Goal: Feedback & Contribution: Submit feedback/report problem

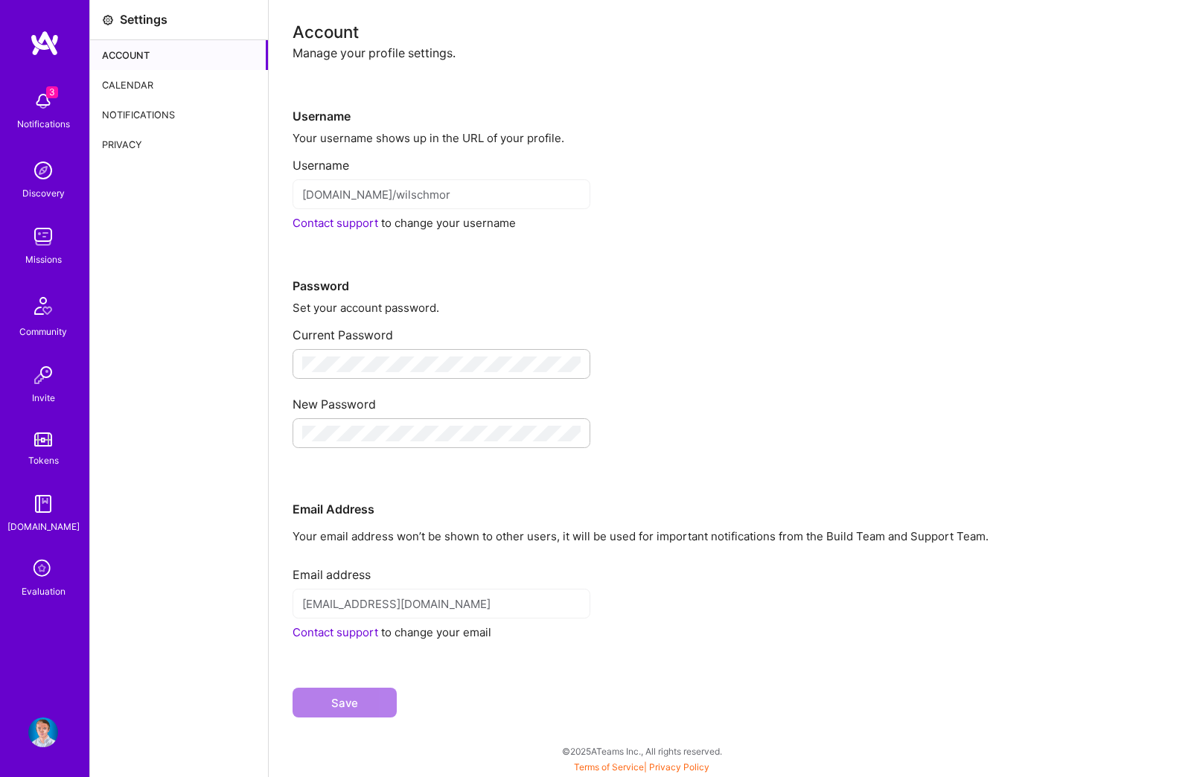
click at [36, 739] on img at bounding box center [43, 733] width 30 height 30
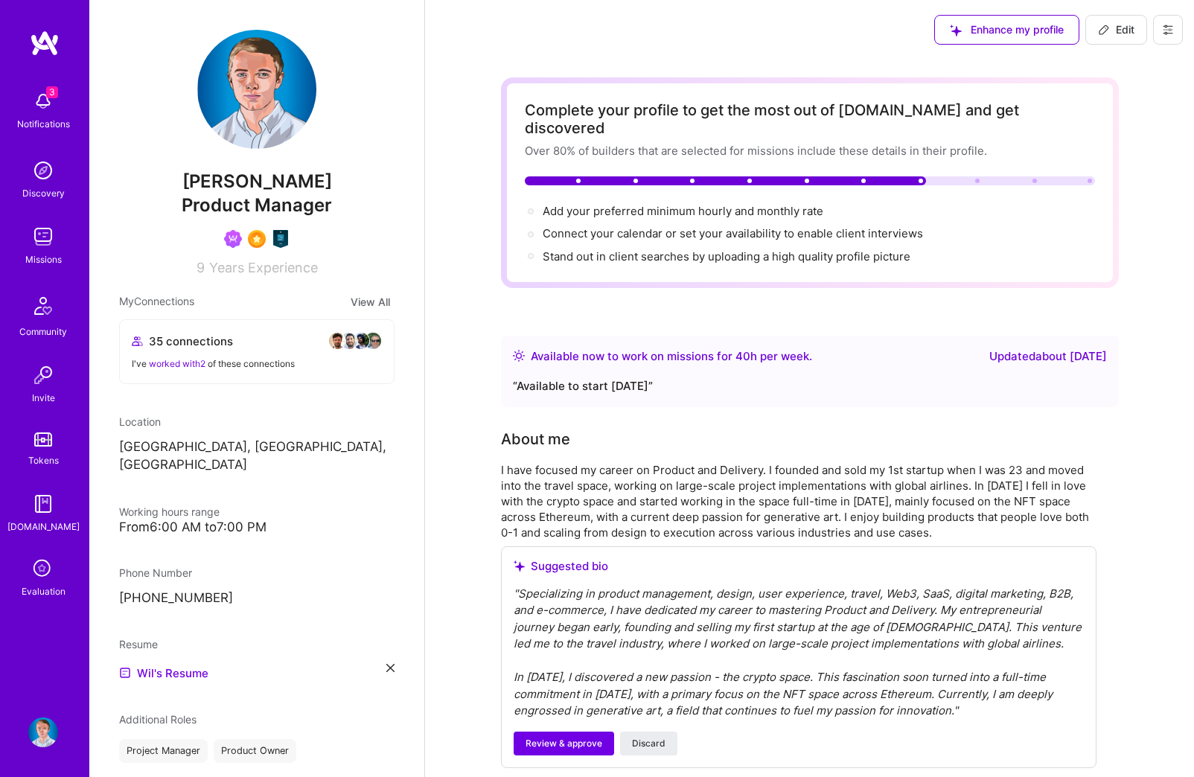
click at [1167, 30] on icon at bounding box center [1168, 30] width 9 height 2
click at [1123, 61] on button "Settings" at bounding box center [1127, 64] width 112 height 38
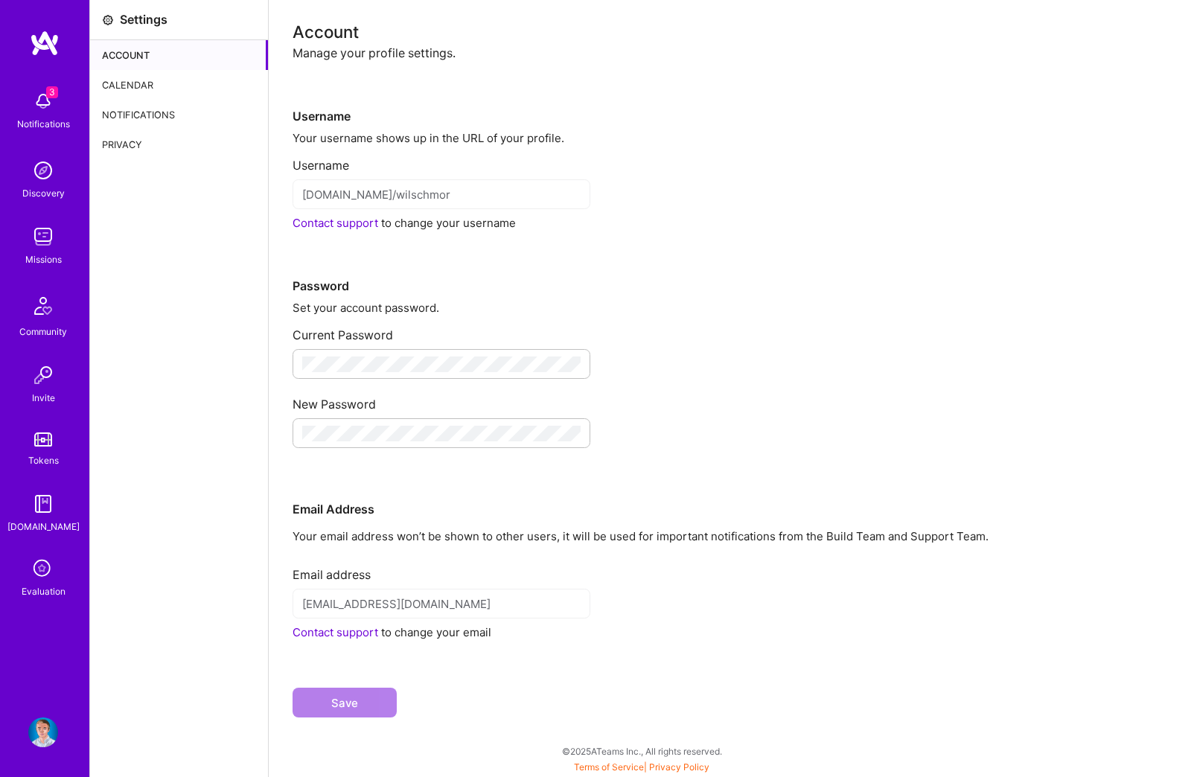
click at [145, 68] on div "Account" at bounding box center [179, 55] width 178 height 30
click at [149, 81] on div "Calendar" at bounding box center [179, 85] width 178 height 30
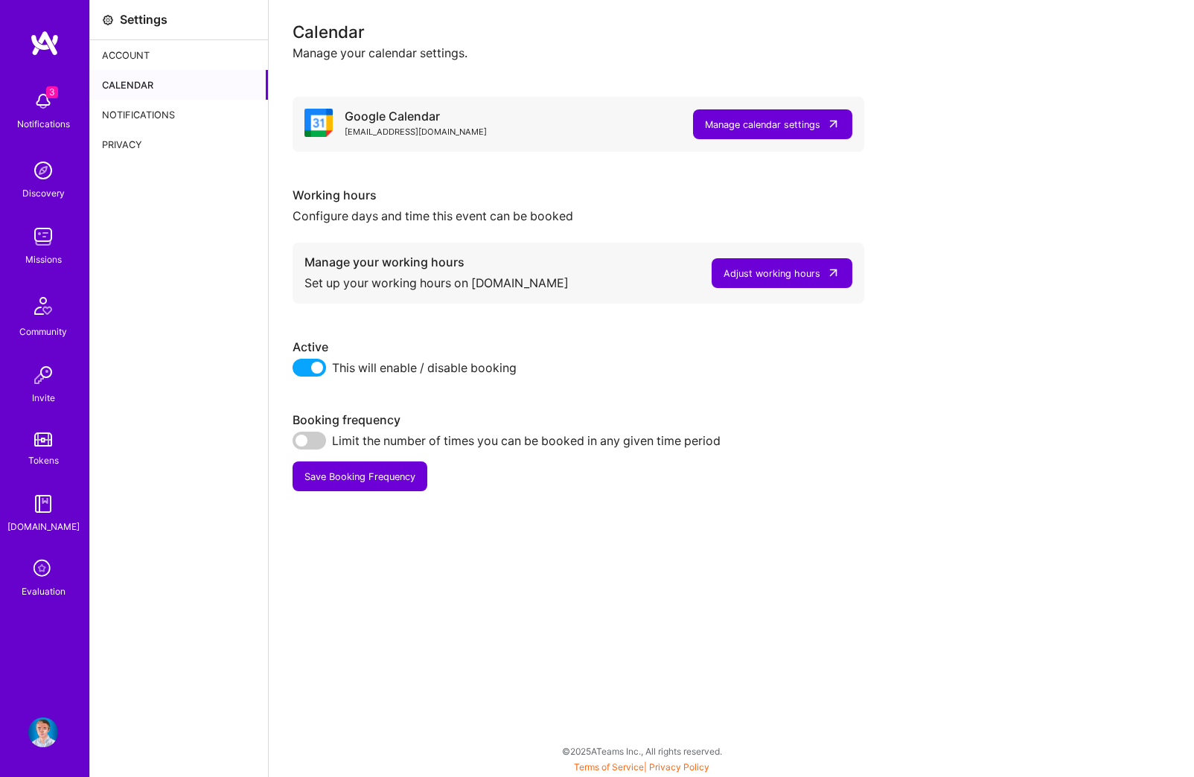
click at [800, 270] on div "Adjust working hours" at bounding box center [772, 274] width 97 height 16
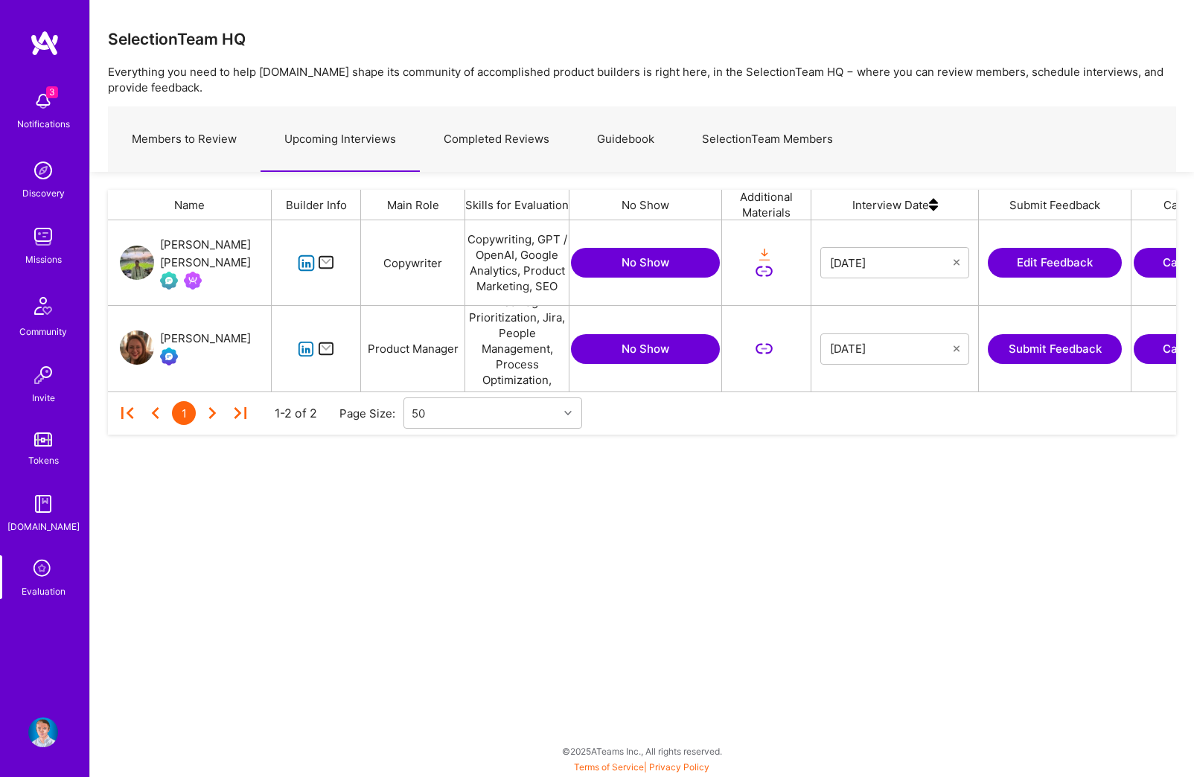
click at [302, 354] on icon "grid" at bounding box center [306, 349] width 17 height 17
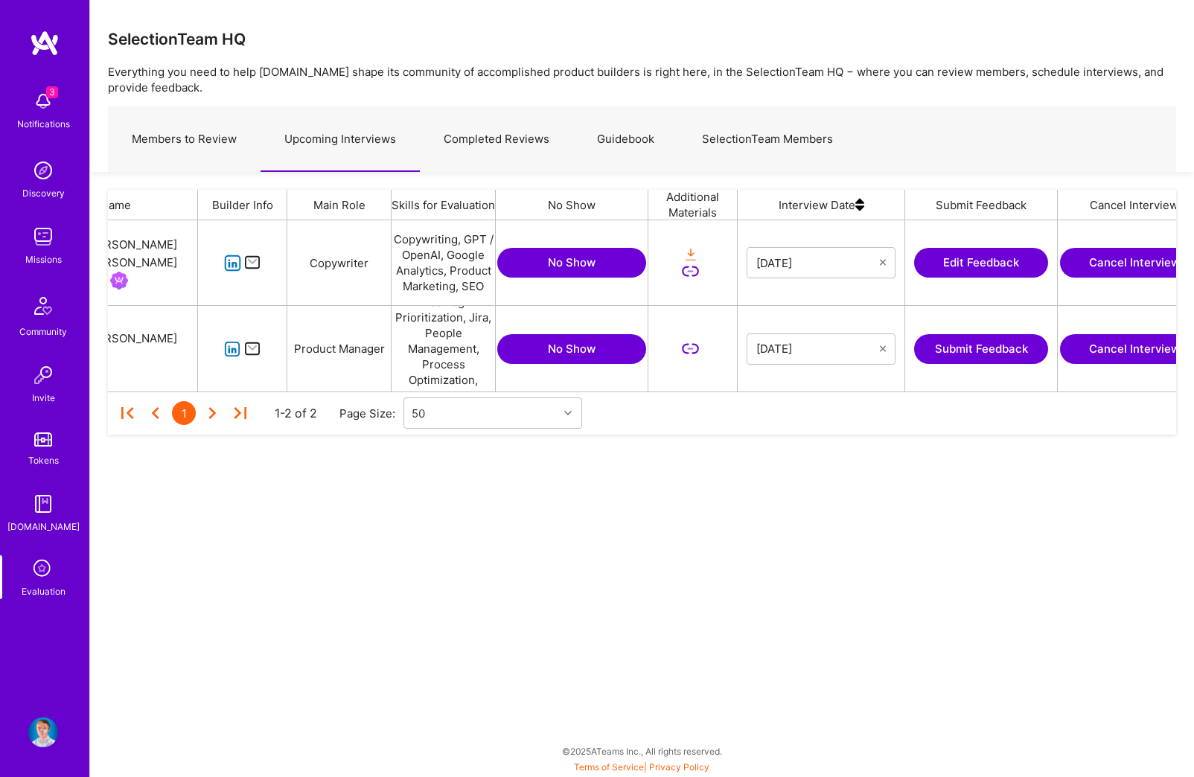
scroll to position [0, 119]
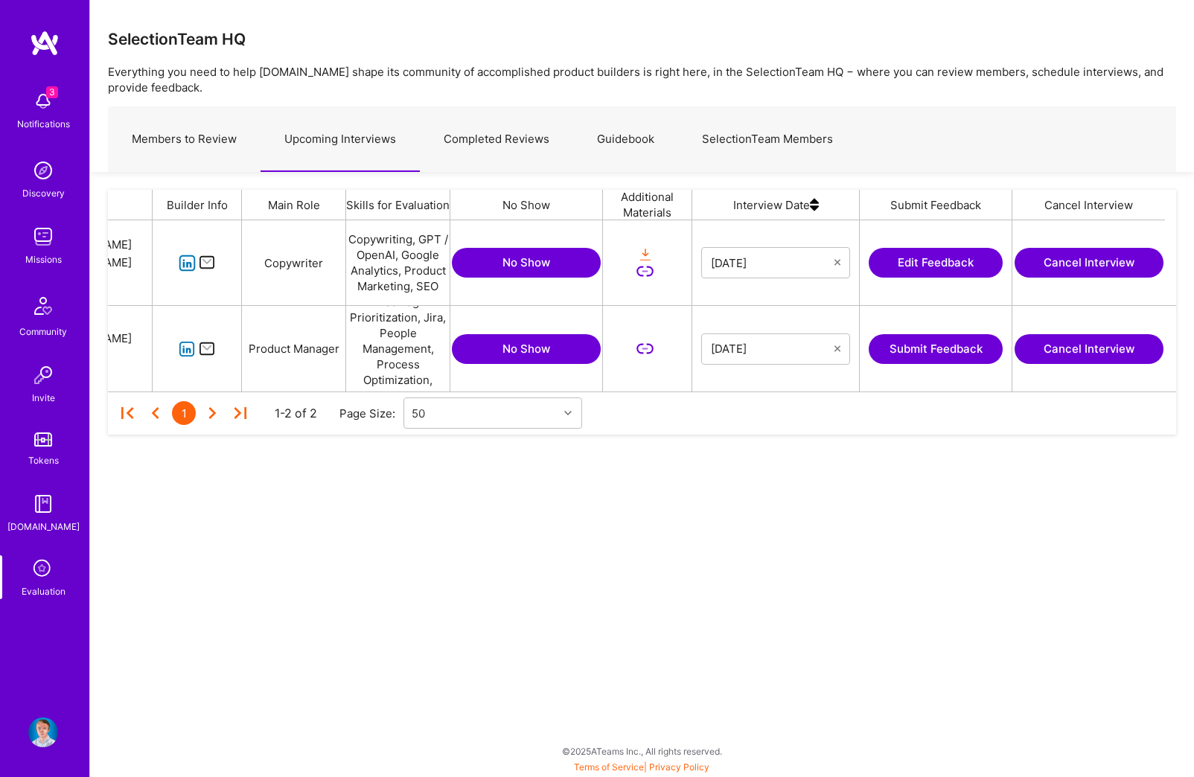
click at [947, 347] on button "Submit Feedback" at bounding box center [936, 349] width 134 height 30
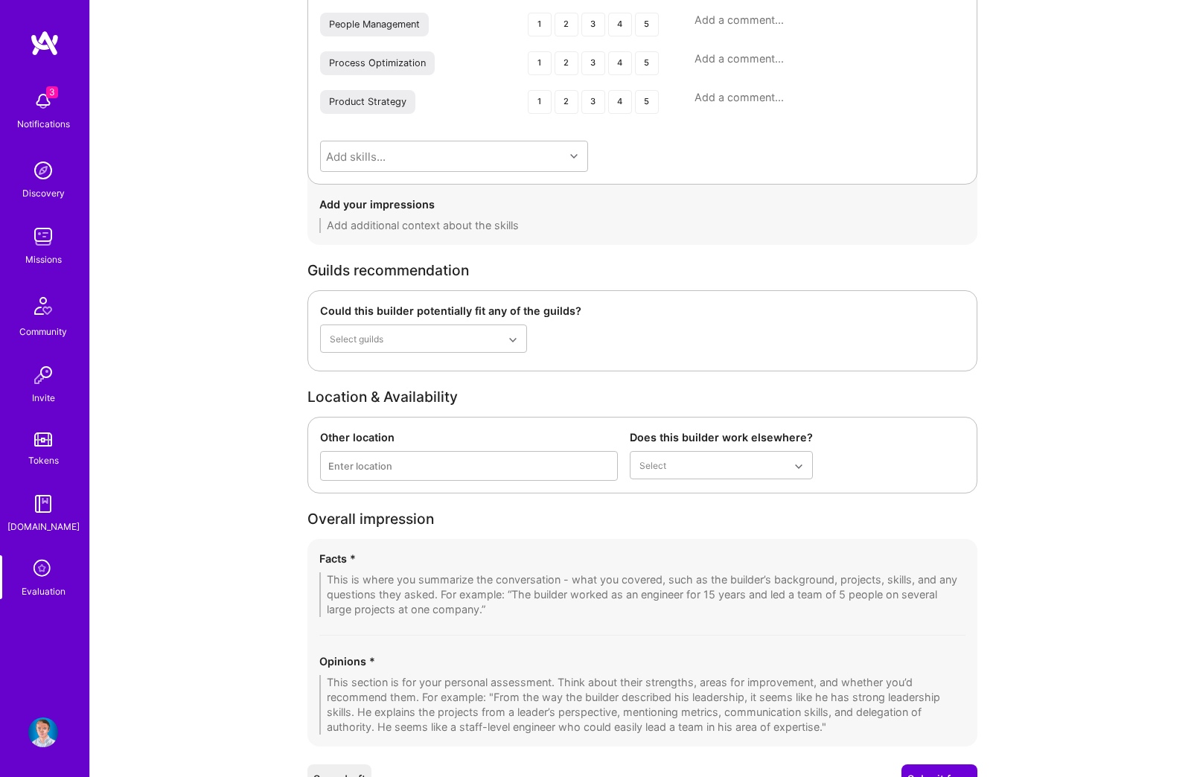
scroll to position [2129, 0]
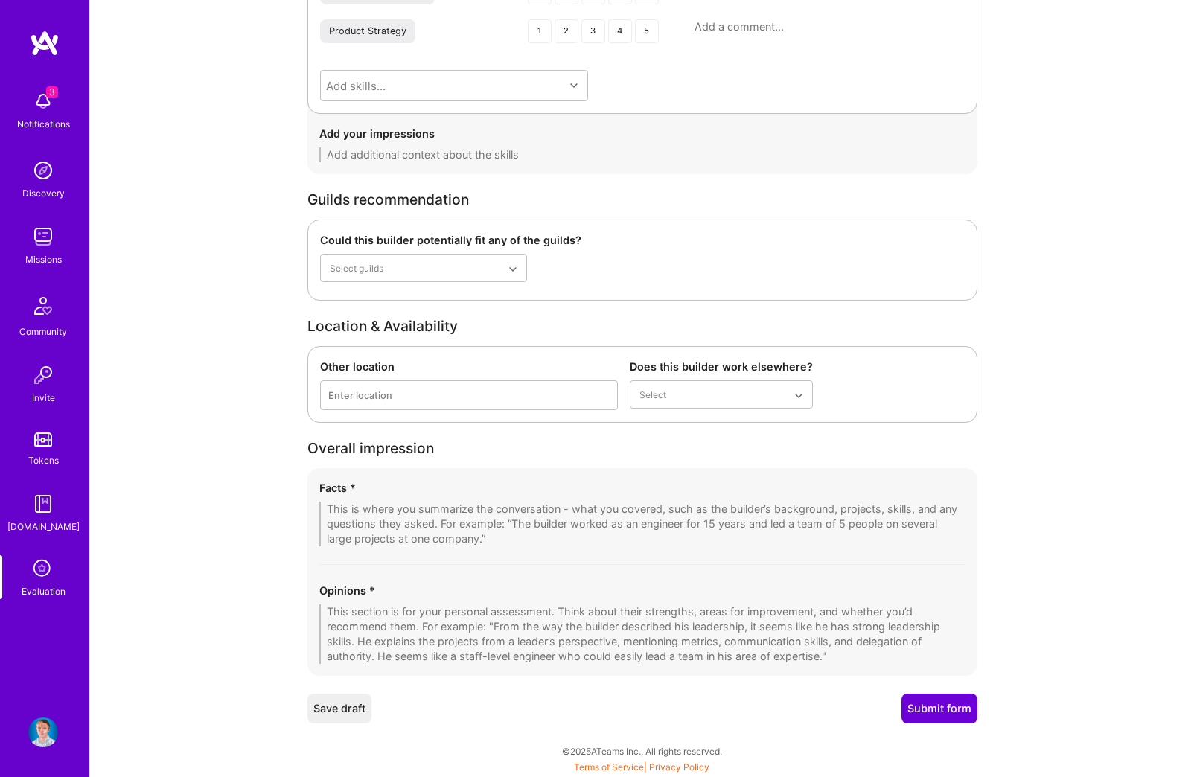
click at [466, 529] on textarea at bounding box center [642, 524] width 646 height 45
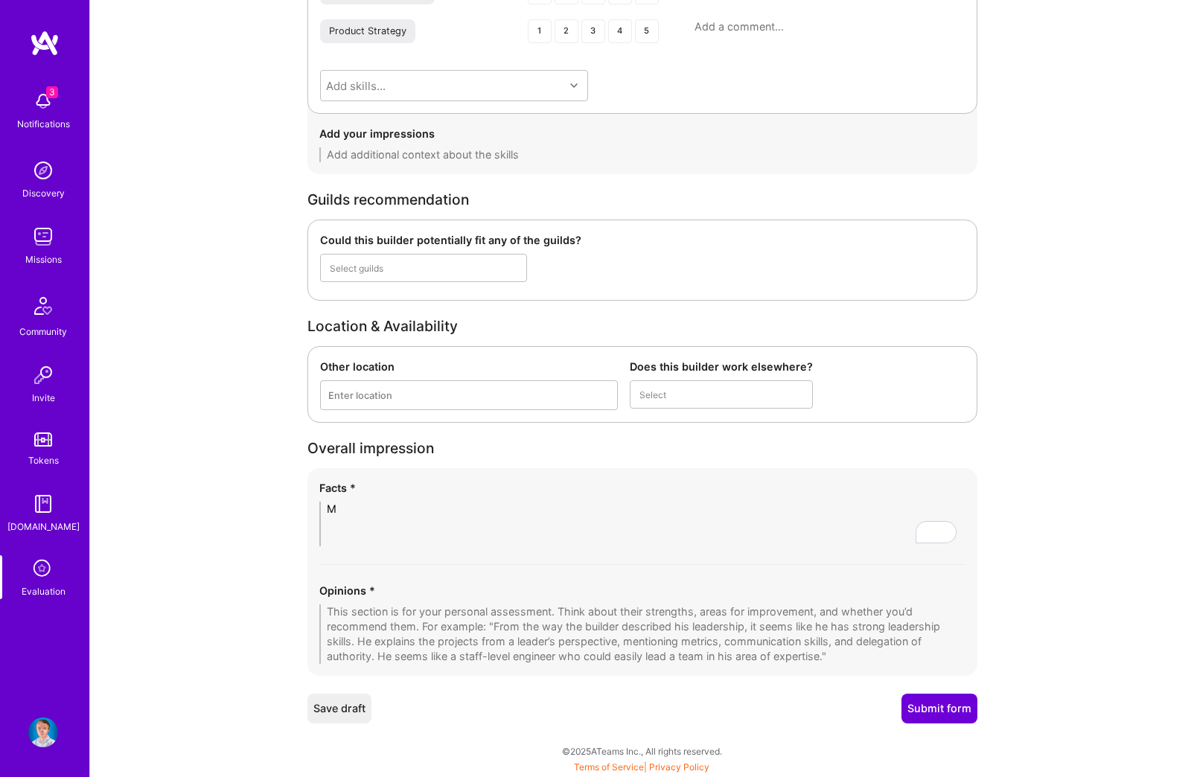
scroll to position [2121, 0]
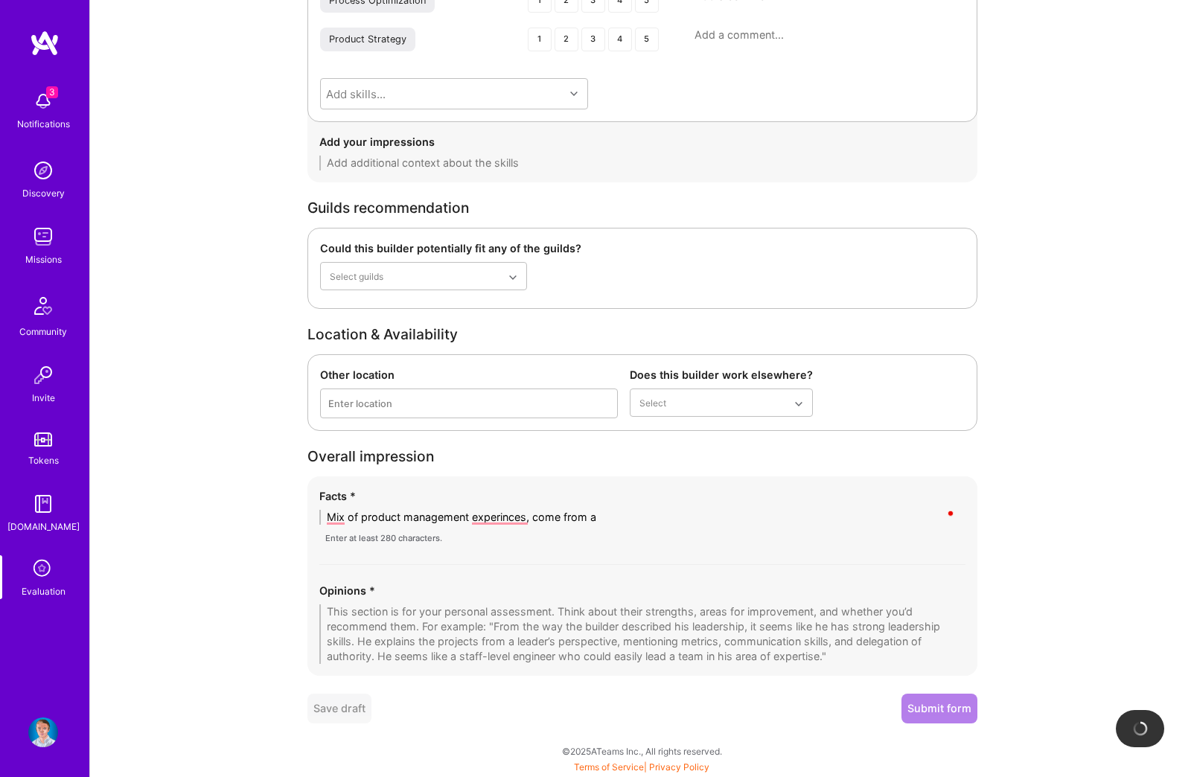
click at [648, 514] on textarea "Mix of product management experinces, come from a" at bounding box center [642, 517] width 646 height 15
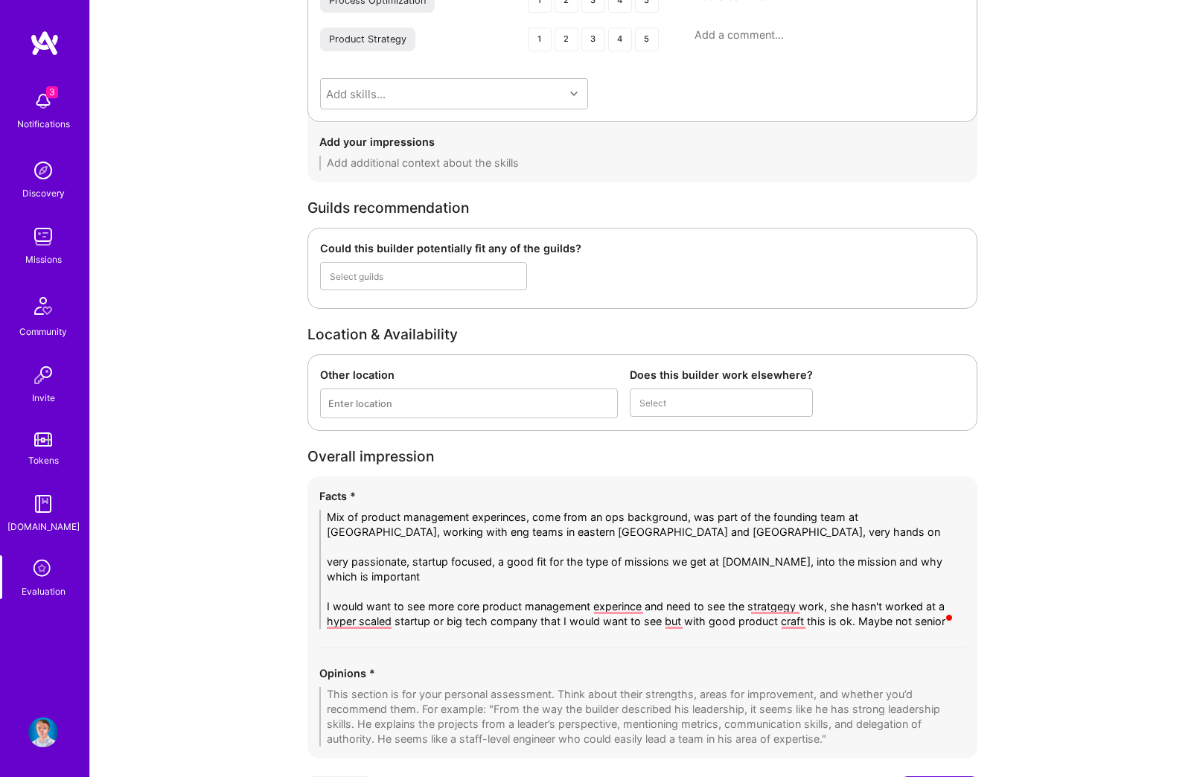
scroll to position [0, 0]
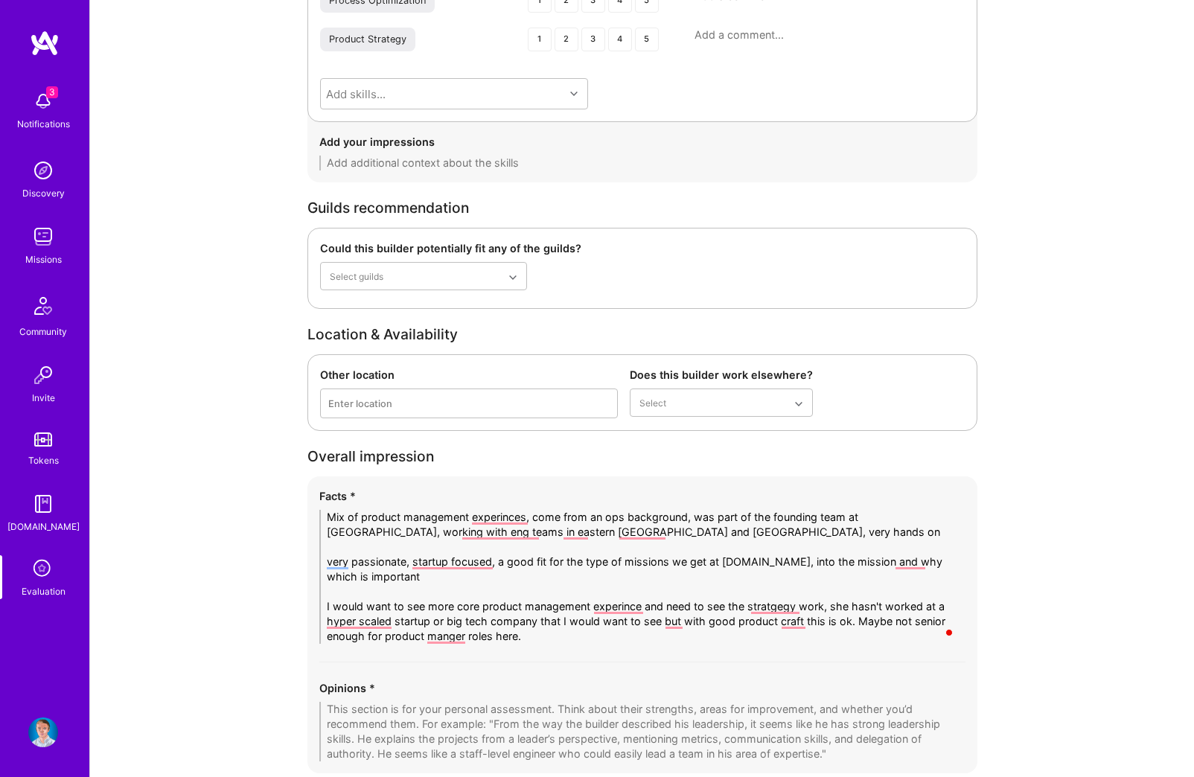
click at [529, 602] on textarea "Mix of product management experinces, come from an ops background, was part of …" at bounding box center [642, 577] width 646 height 134
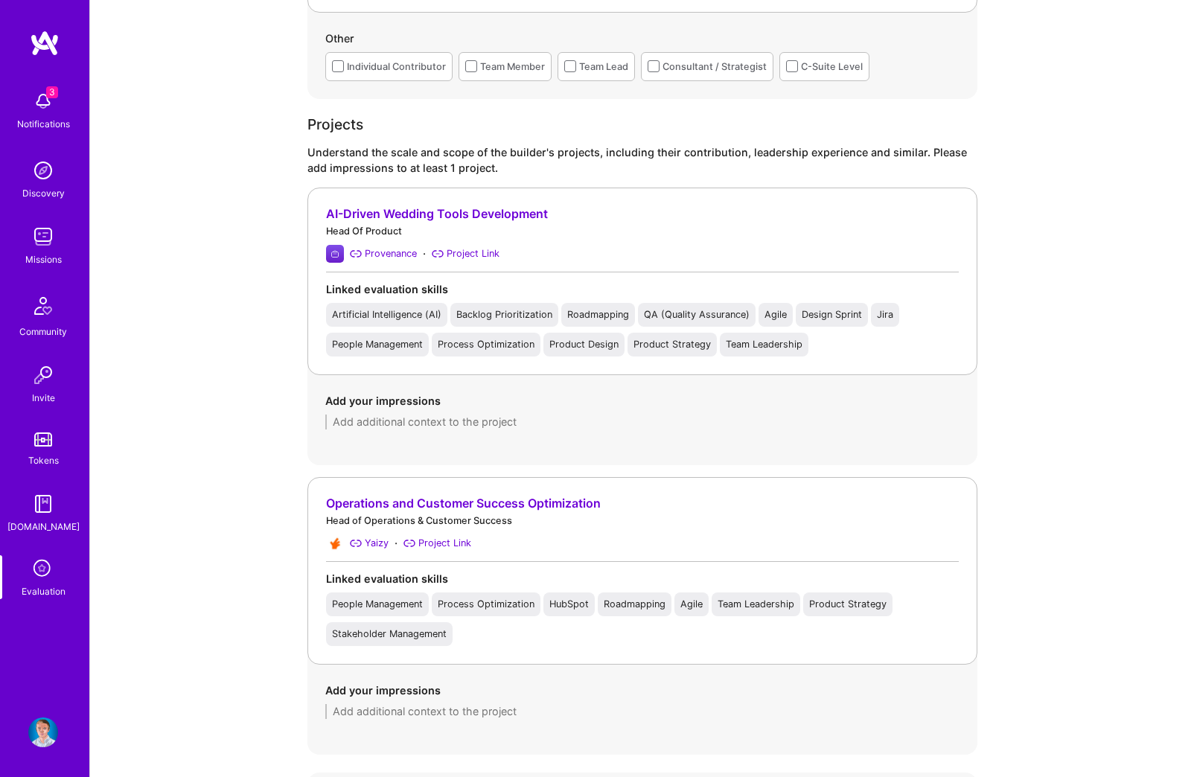
scroll to position [972, 0]
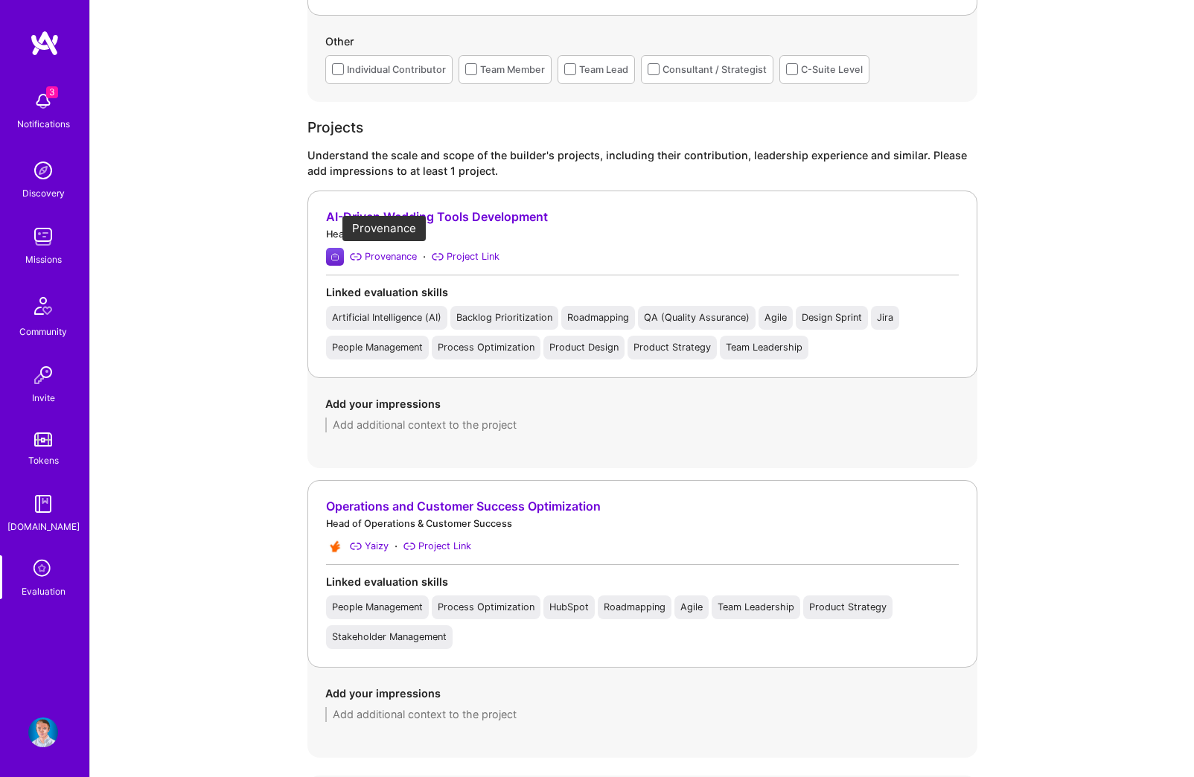
click at [383, 255] on div "Provenance" at bounding box center [391, 257] width 52 height 16
click at [240, 317] on div "Evaluation feedback on builder Use this form to document your builder evaluatio…" at bounding box center [642, 517] width 1104 height 2978
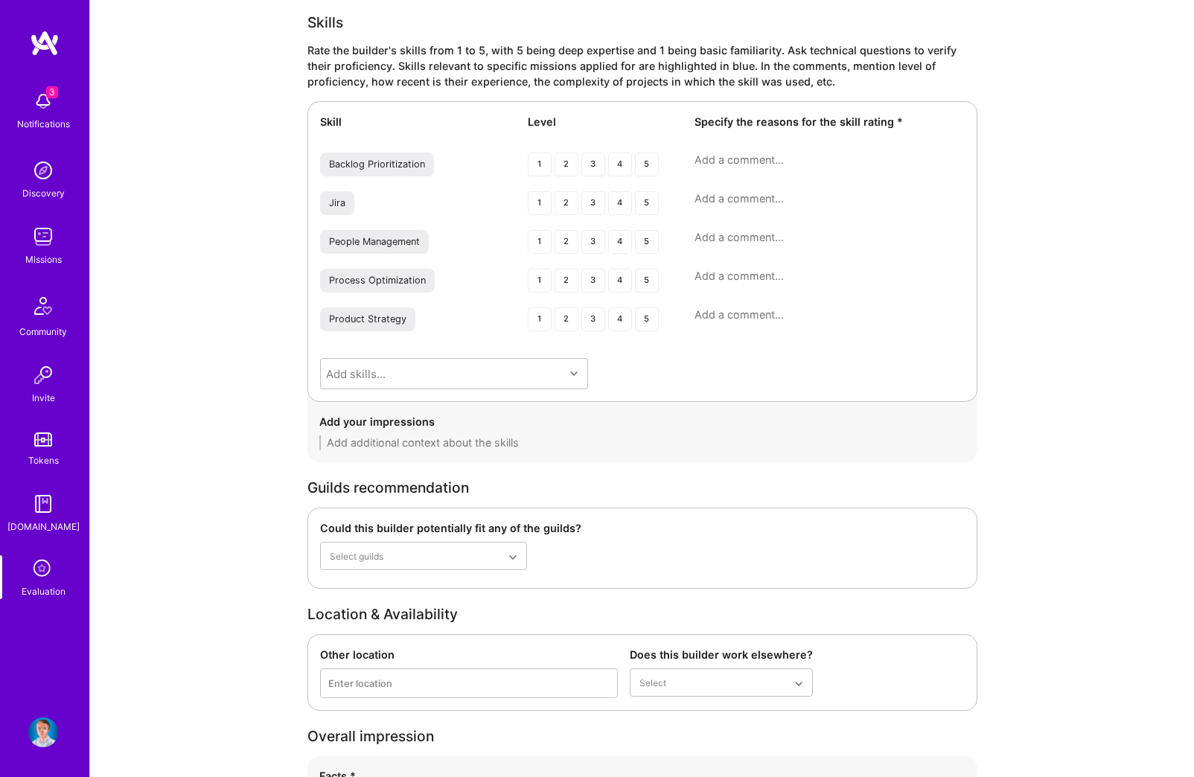
scroll to position [2218, 0]
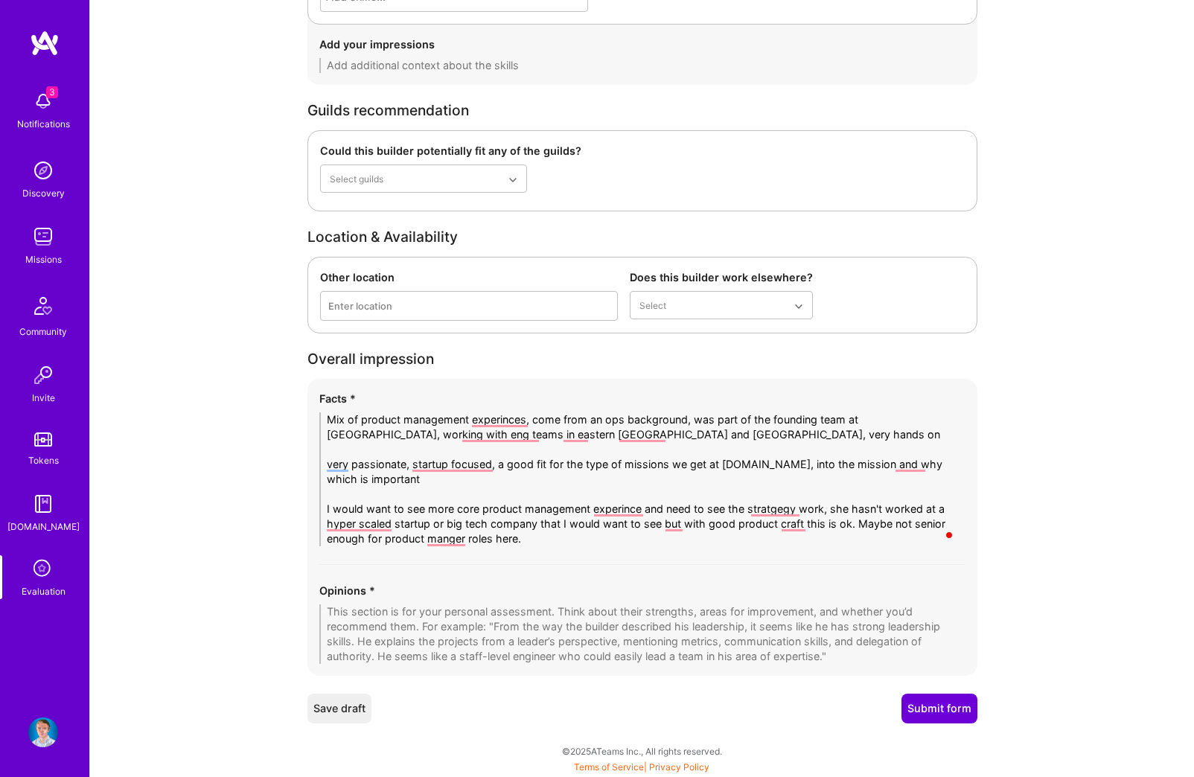
click at [519, 627] on textarea at bounding box center [642, 635] width 646 height 60
click at [538, 542] on textarea "Mix of product management experinces, come from an ops background, was part of …" at bounding box center [642, 479] width 646 height 134
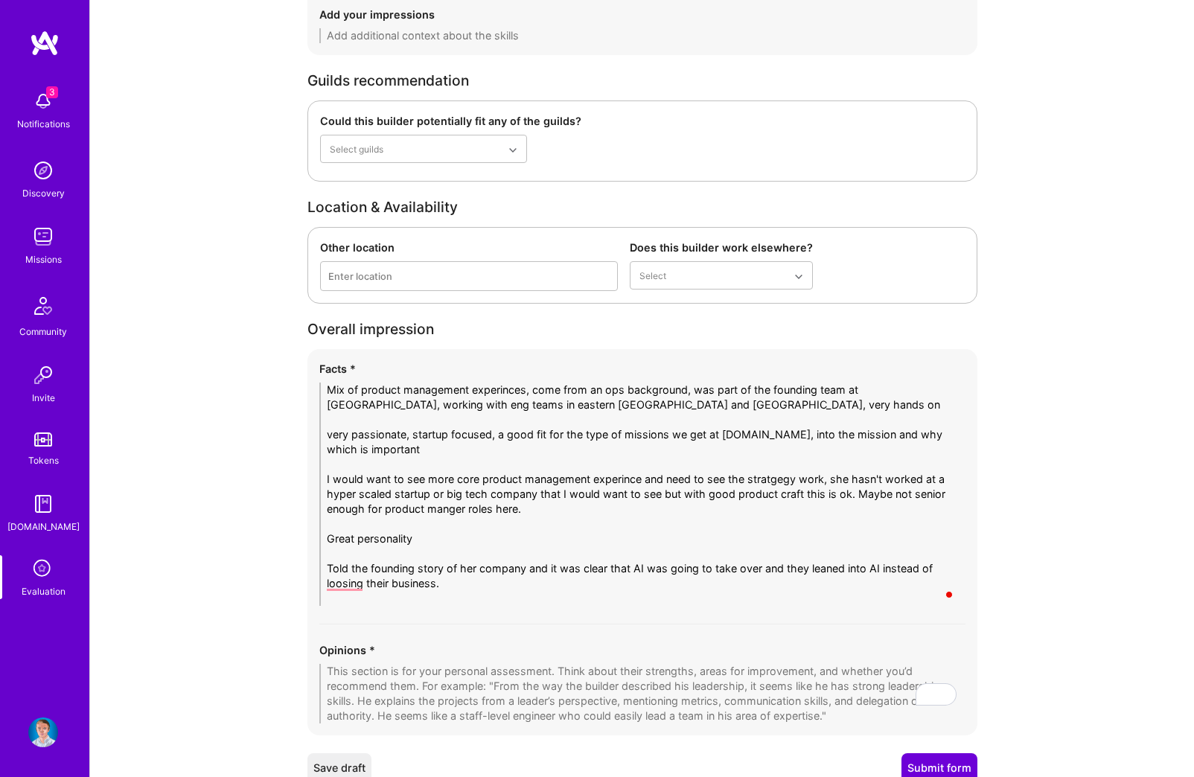
scroll to position [0, 0]
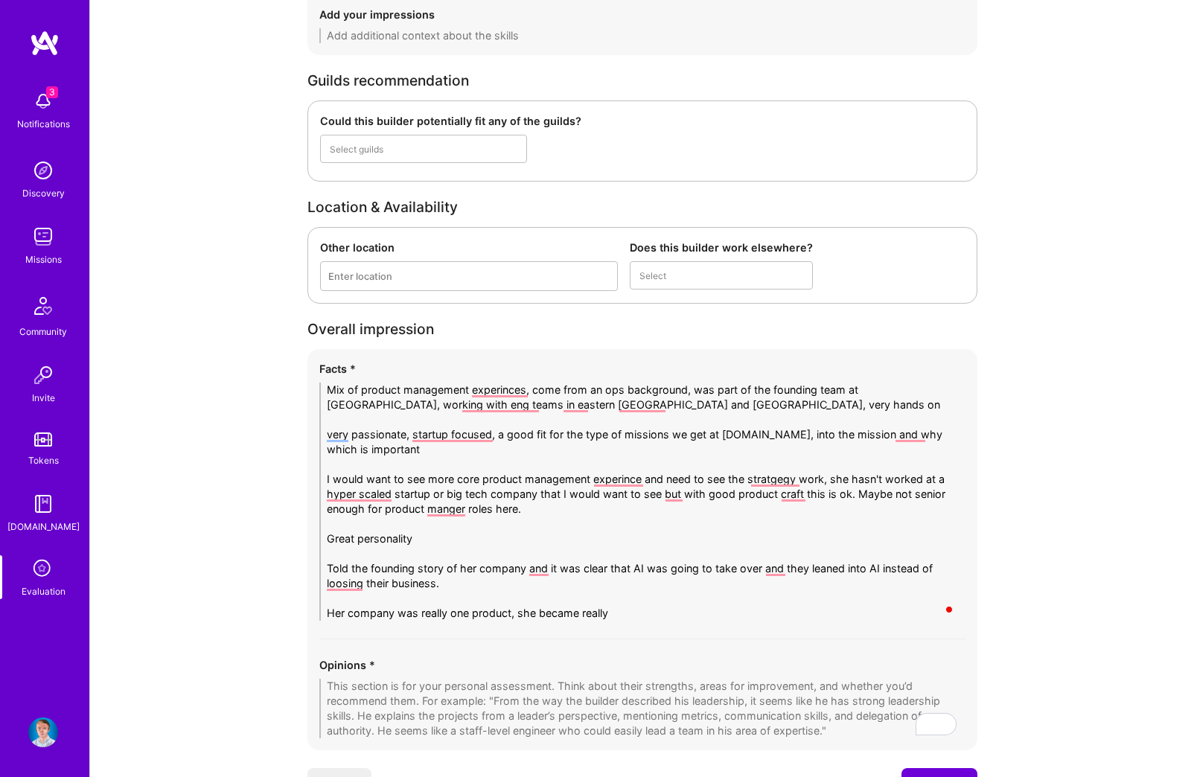
type textarea "Mix of product management experinces, come from an ops background, was part of …"
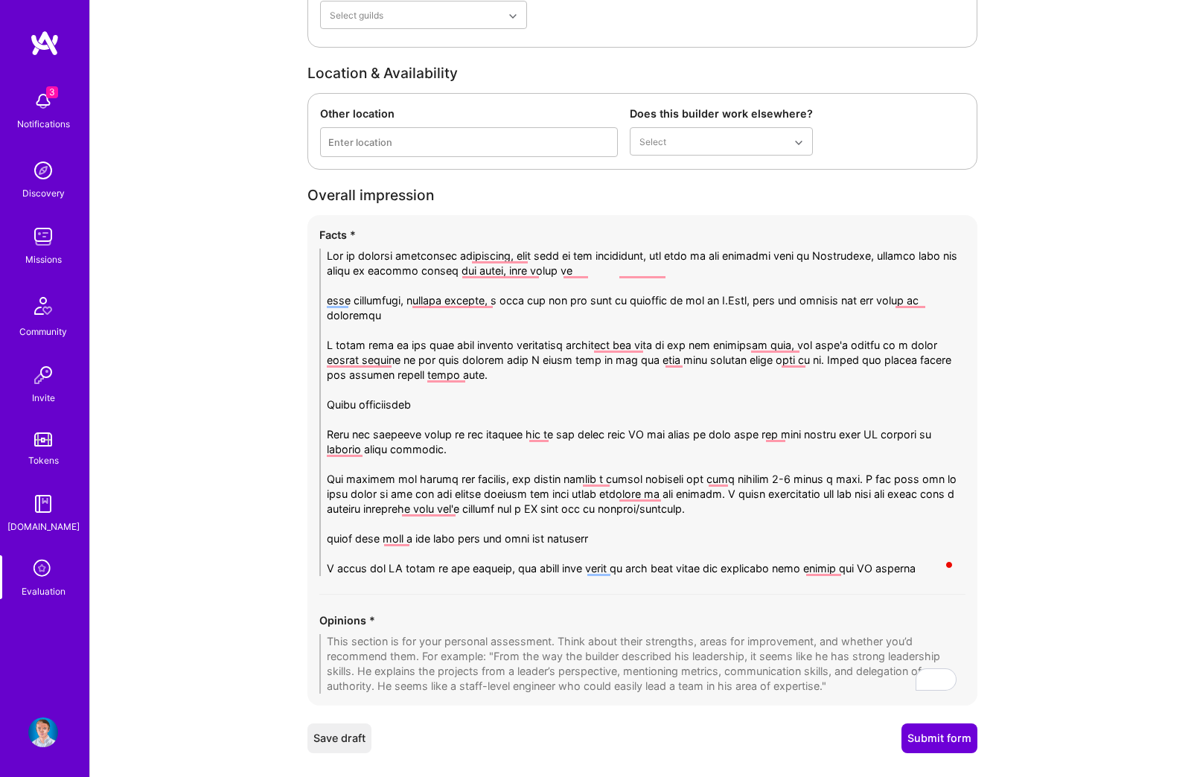
click at [587, 393] on textarea "To enrich screen reader interactions, please activate Accessibility in Grammarl…" at bounding box center [642, 413] width 646 height 328
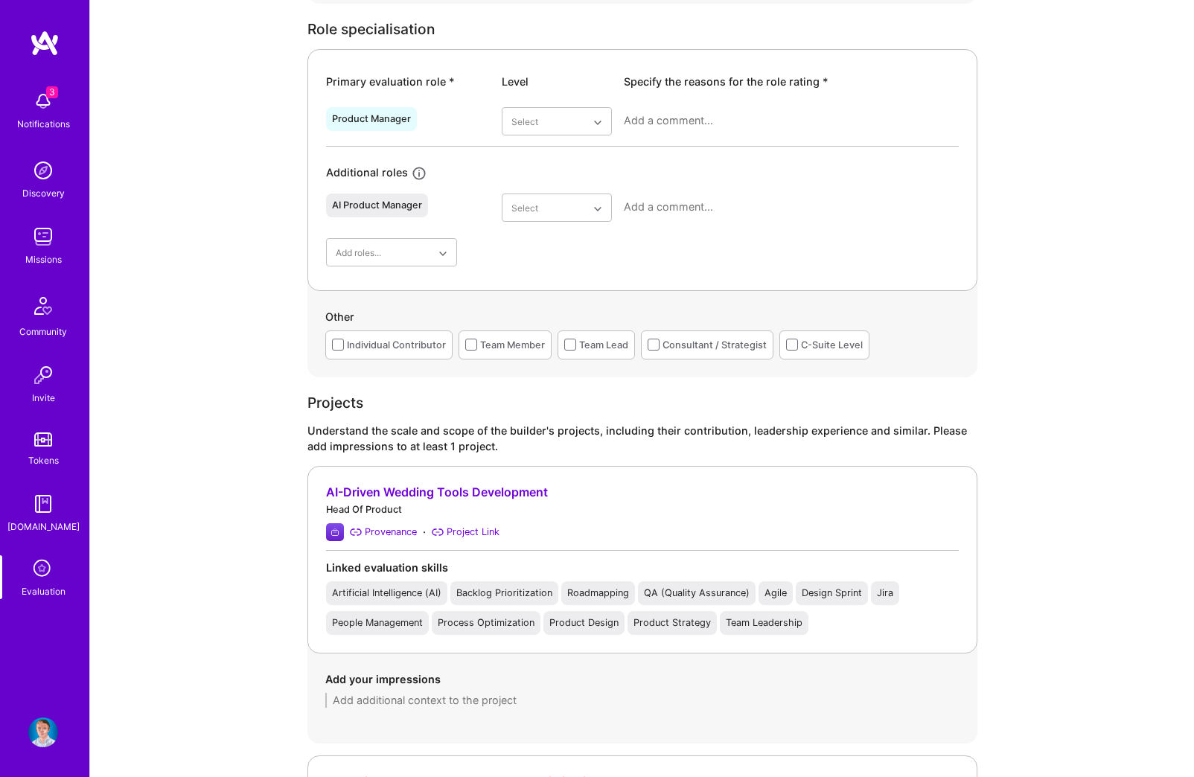
scroll to position [697, 0]
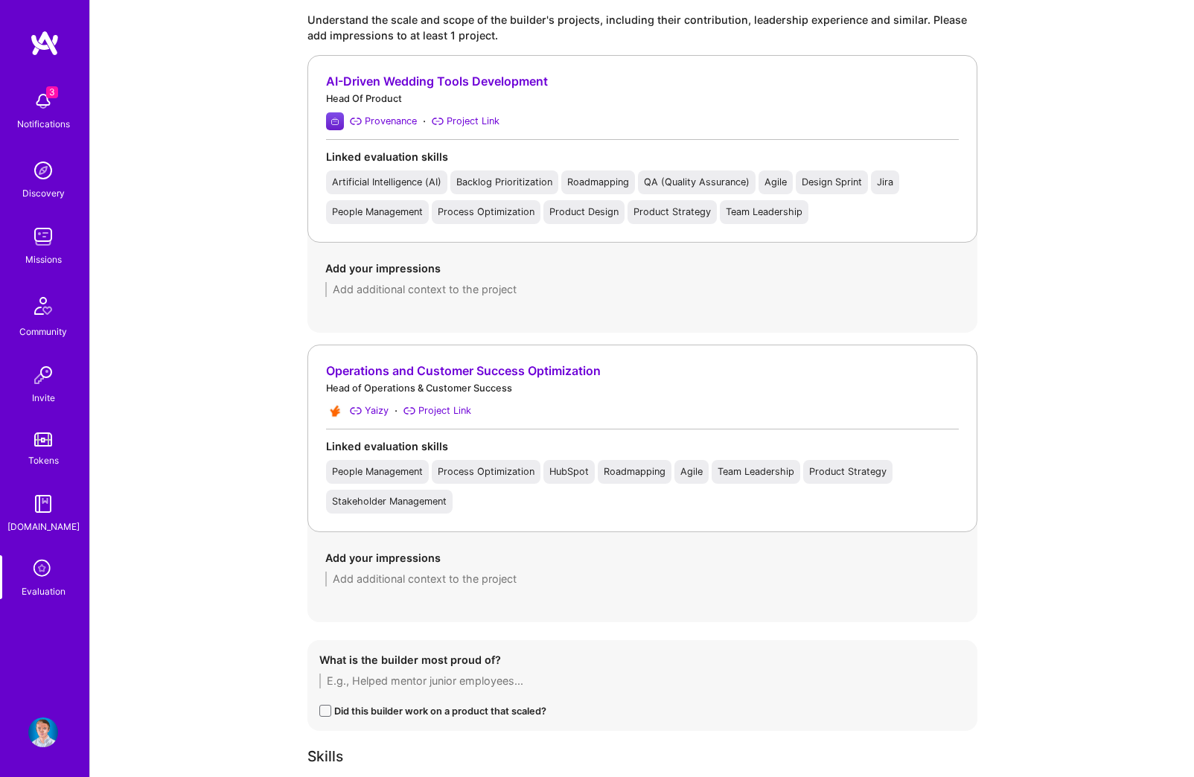
scroll to position [1112, 0]
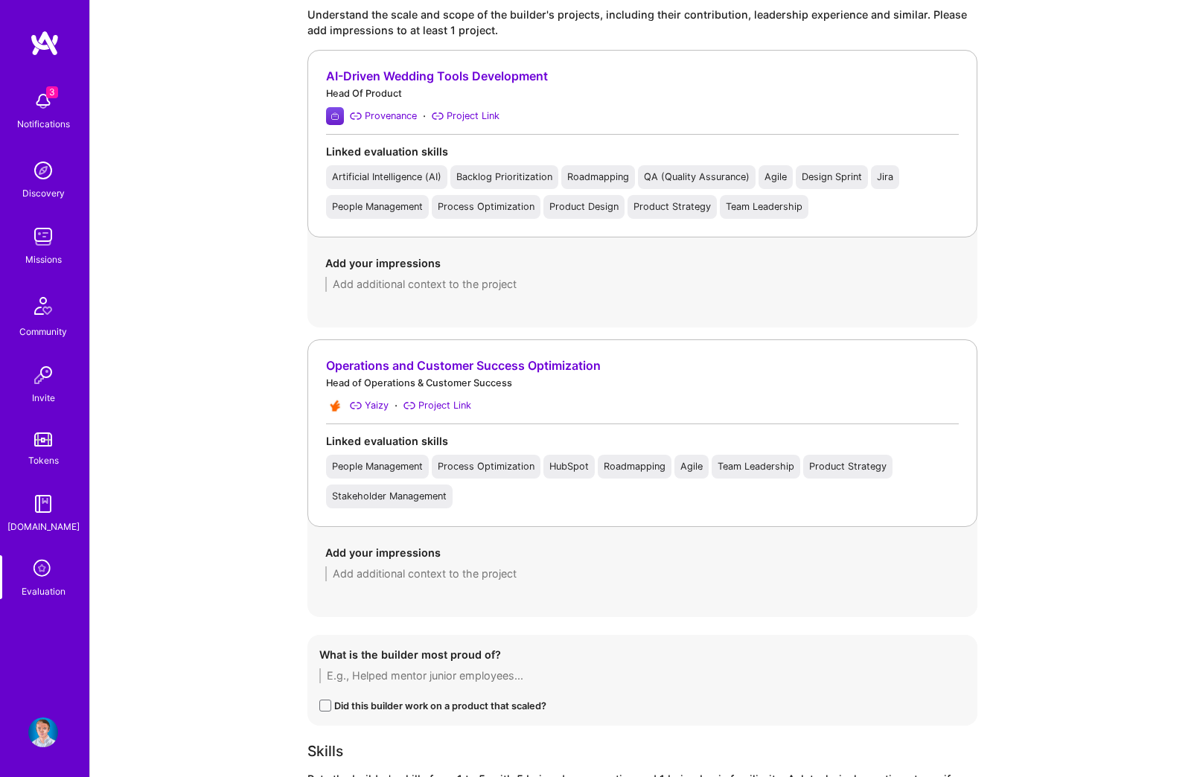
click at [276, 316] on div "Evaluation feedback on builder Use this form to document your builder evaluatio…" at bounding box center [642, 473] width 1104 height 3171
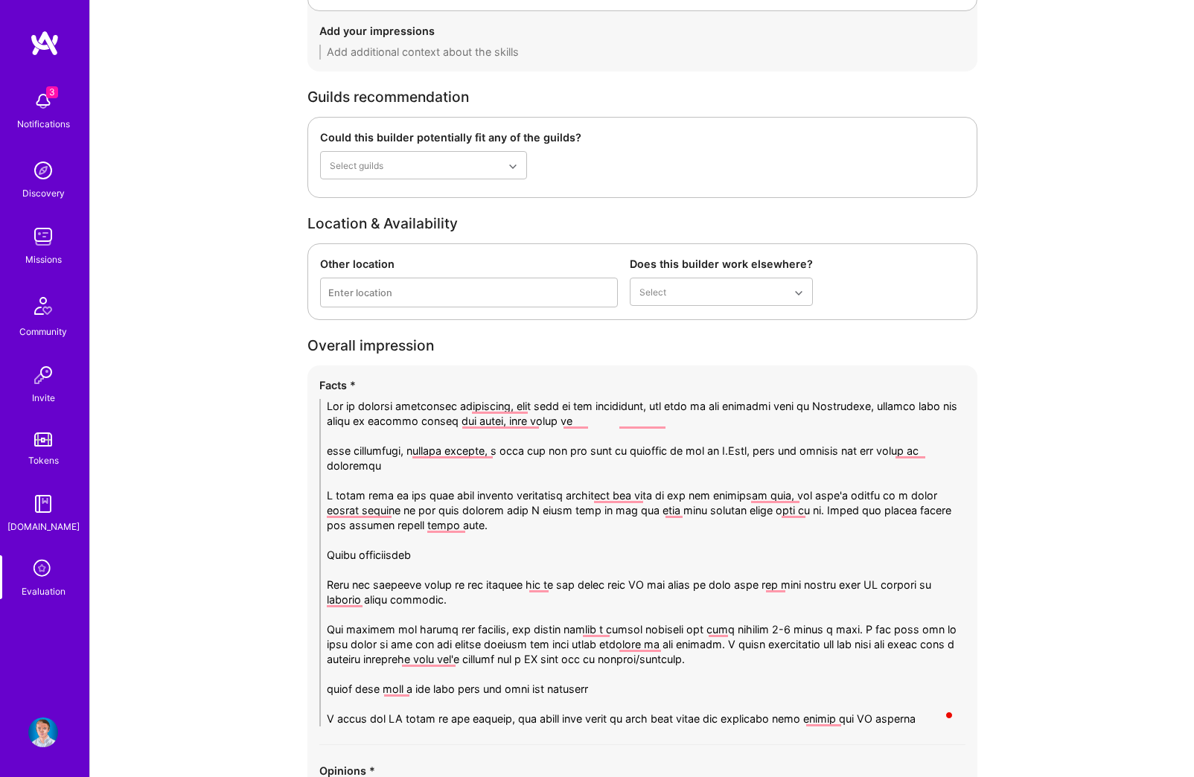
scroll to position [2412, 0]
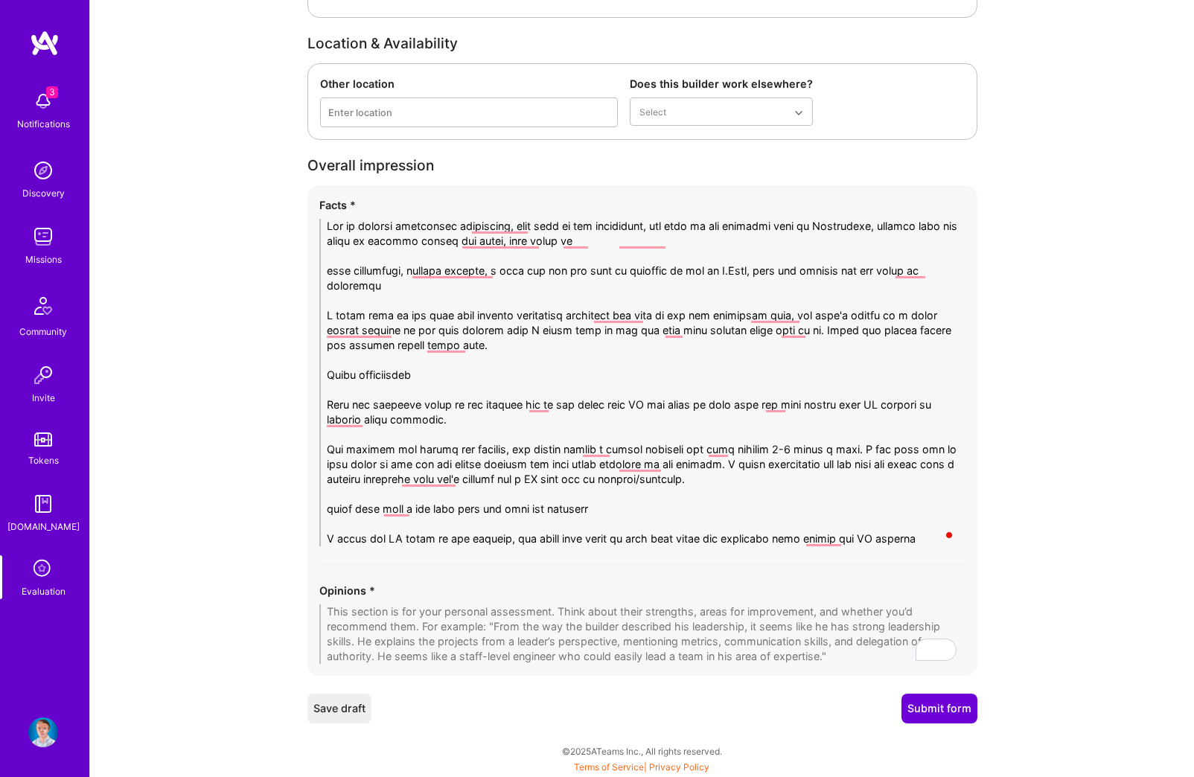
click at [791, 544] on textarea "To enrich screen reader interactions, please activate Accessibility in Grammarl…" at bounding box center [642, 383] width 646 height 328
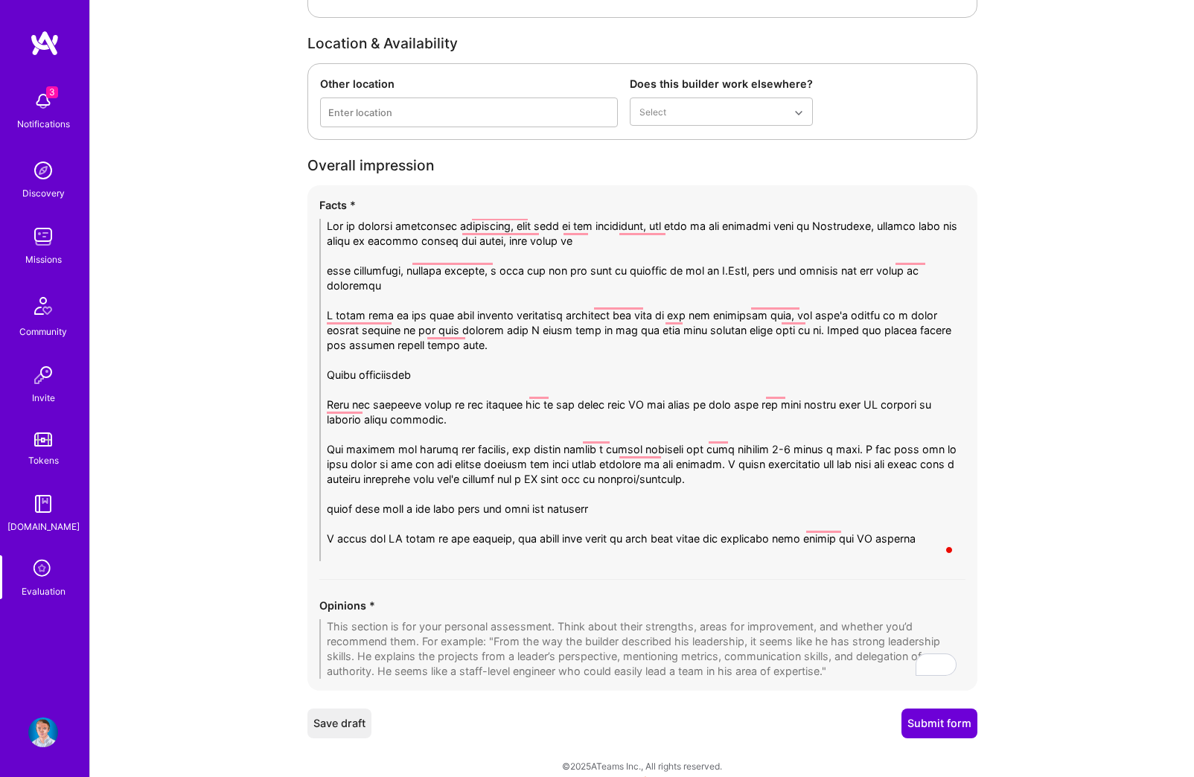
scroll to position [0, 0]
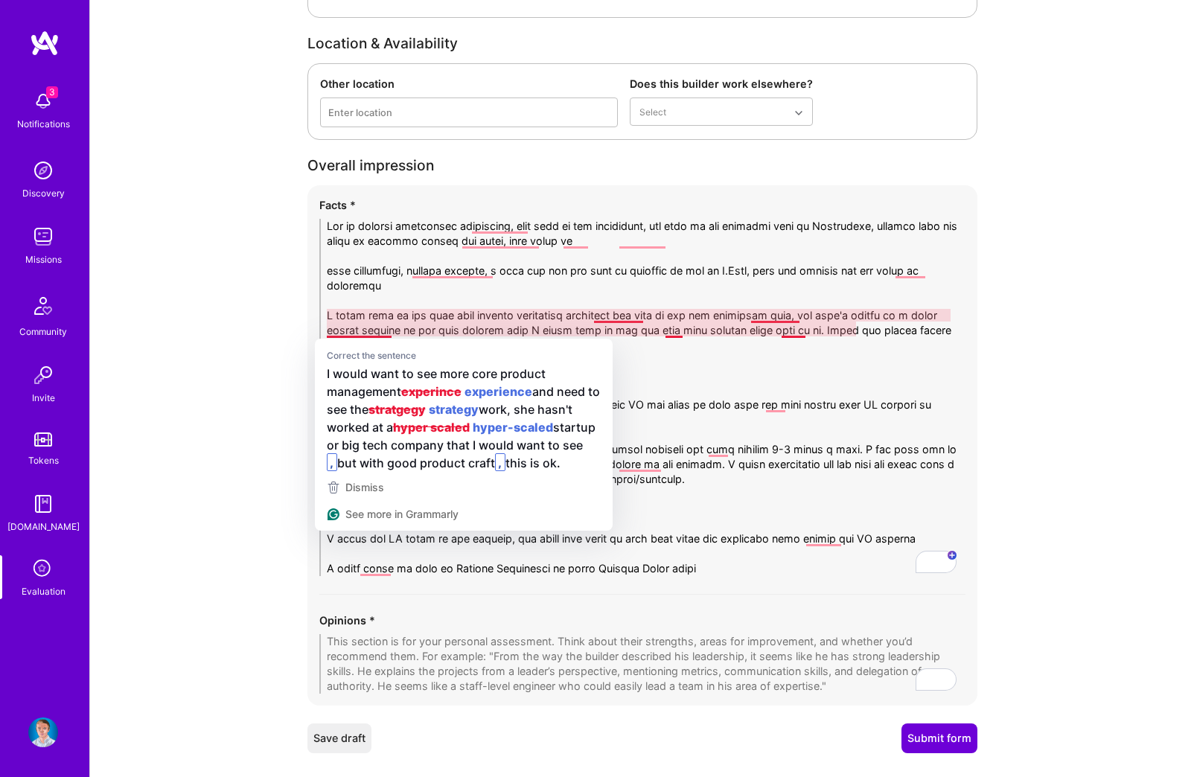
click at [530, 291] on textarea "To enrich screen reader interactions, please activate Accessibility in Grammarl…" at bounding box center [642, 397] width 646 height 357
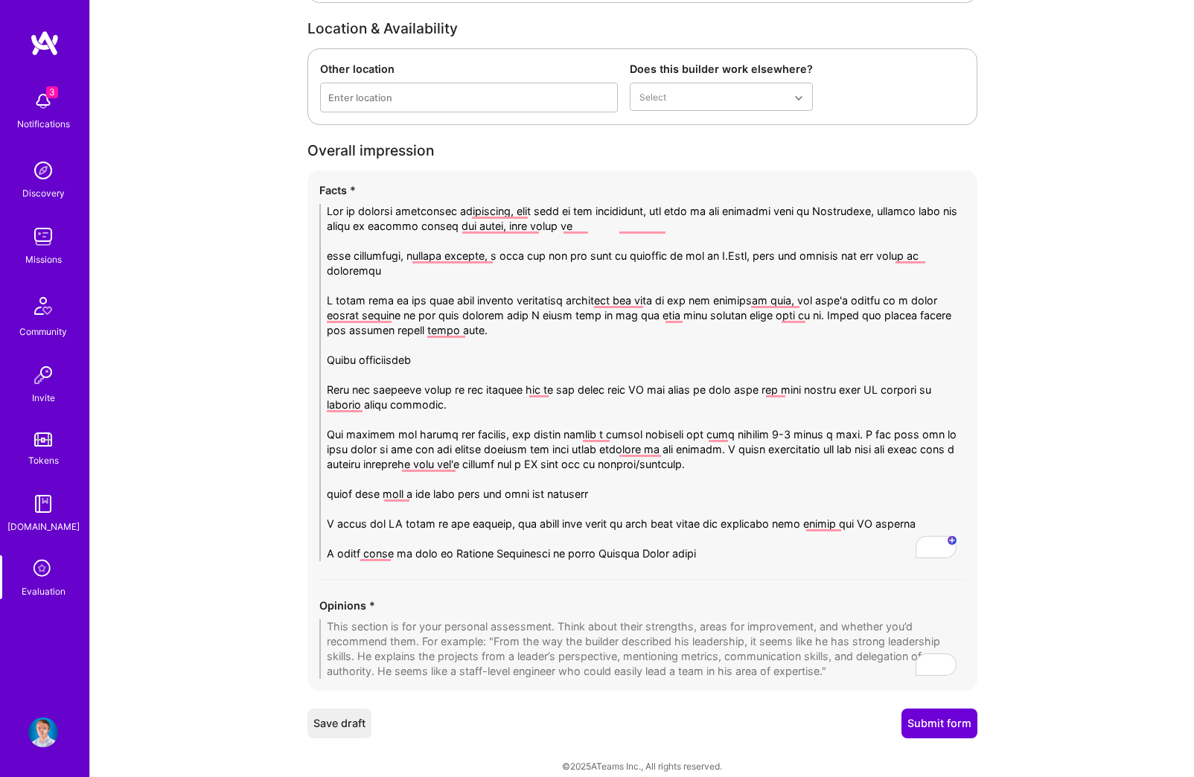
scroll to position [2442, 0]
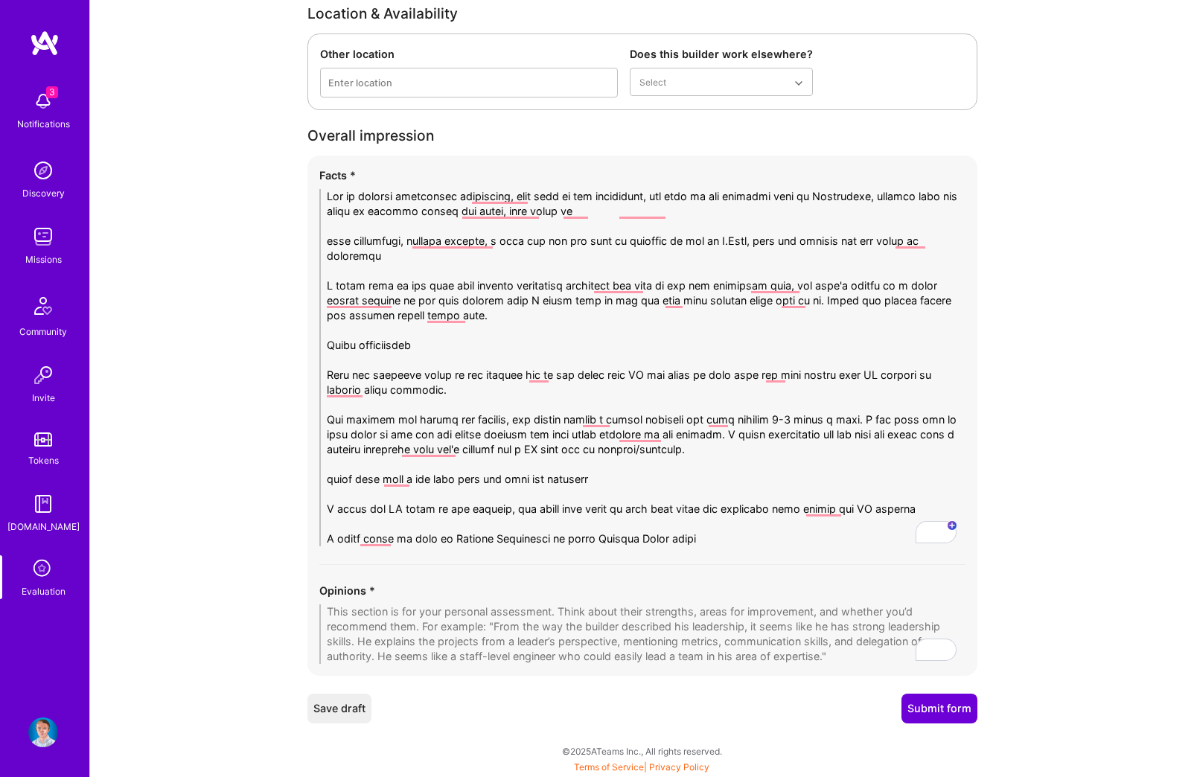
click at [761, 544] on textarea "To enrich screen reader interactions, please activate Accessibility in Grammarl…" at bounding box center [642, 367] width 646 height 357
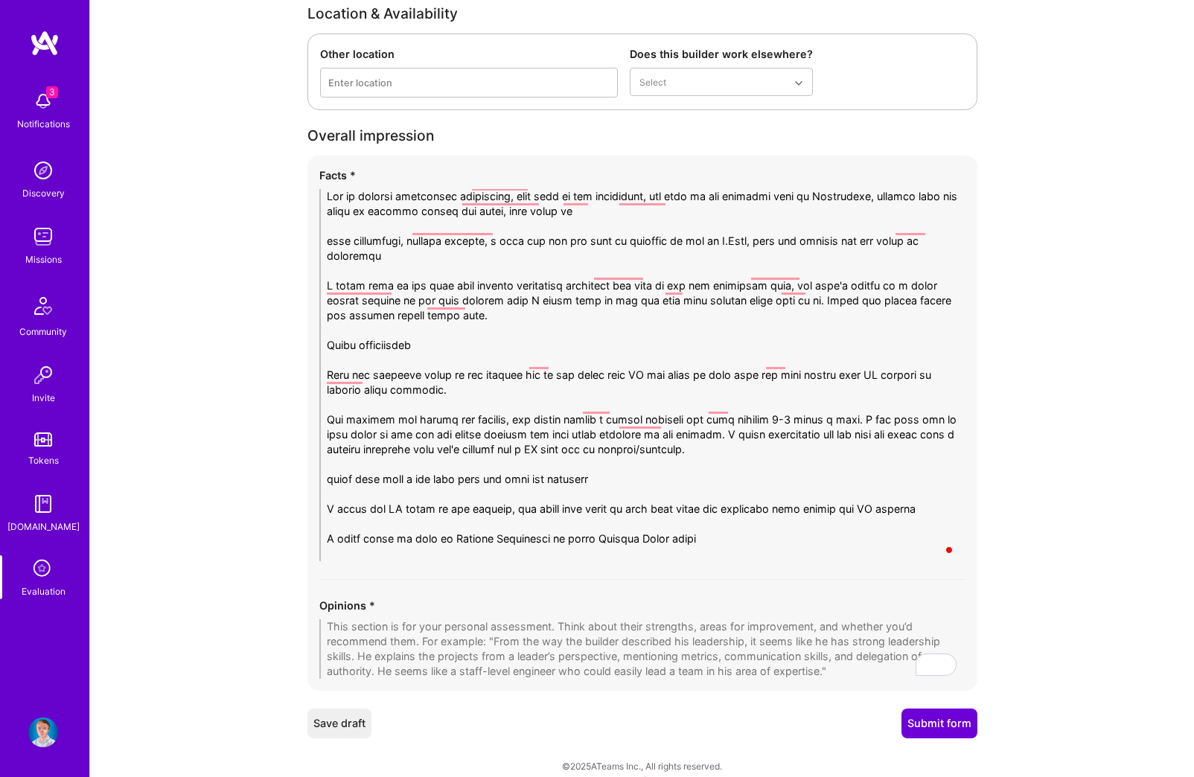
scroll to position [0, 0]
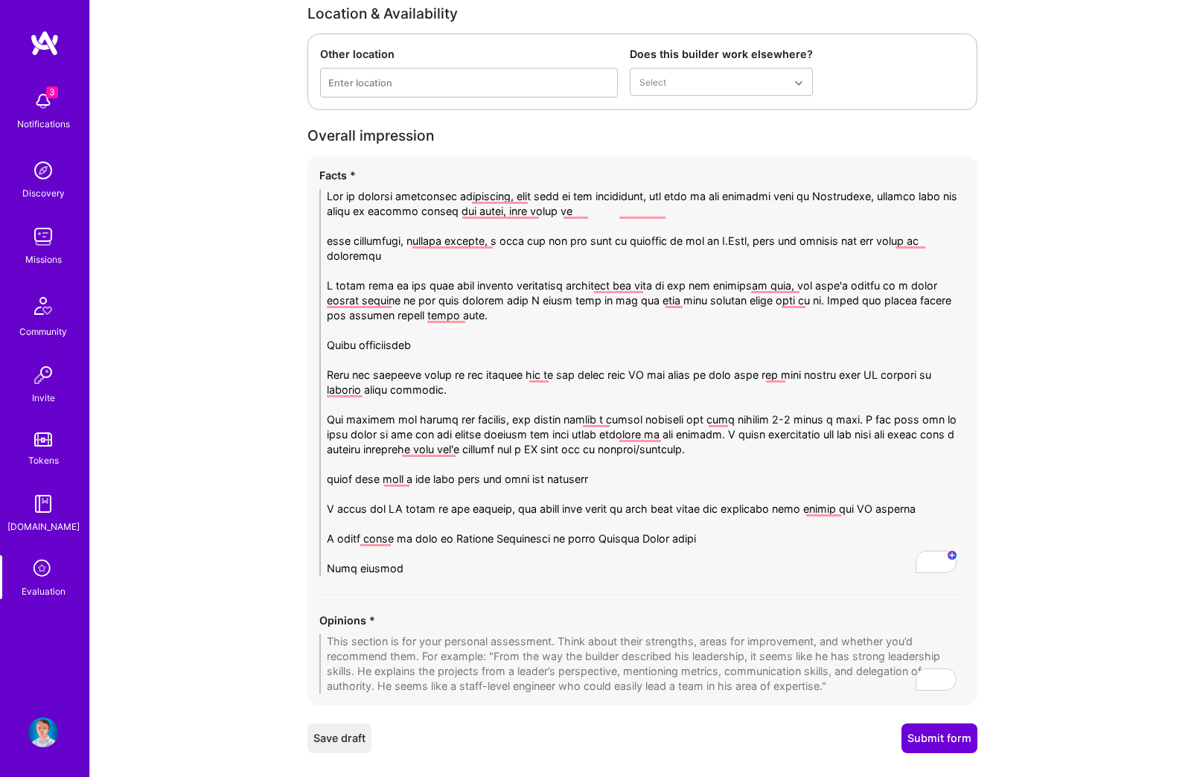
type textarea "Mix of product management experinces, come from an ops background, was part of …"
click at [346, 741] on button "Save draft" at bounding box center [339, 739] width 64 height 30
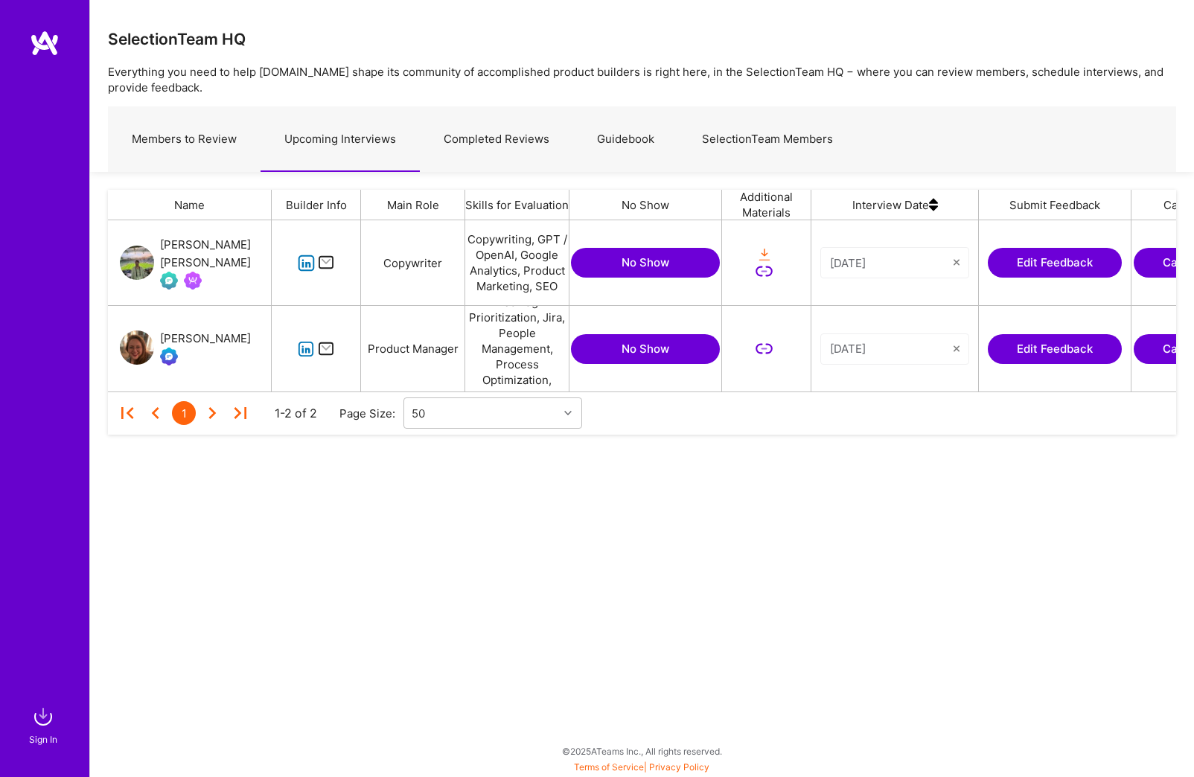
scroll to position [171, 1068]
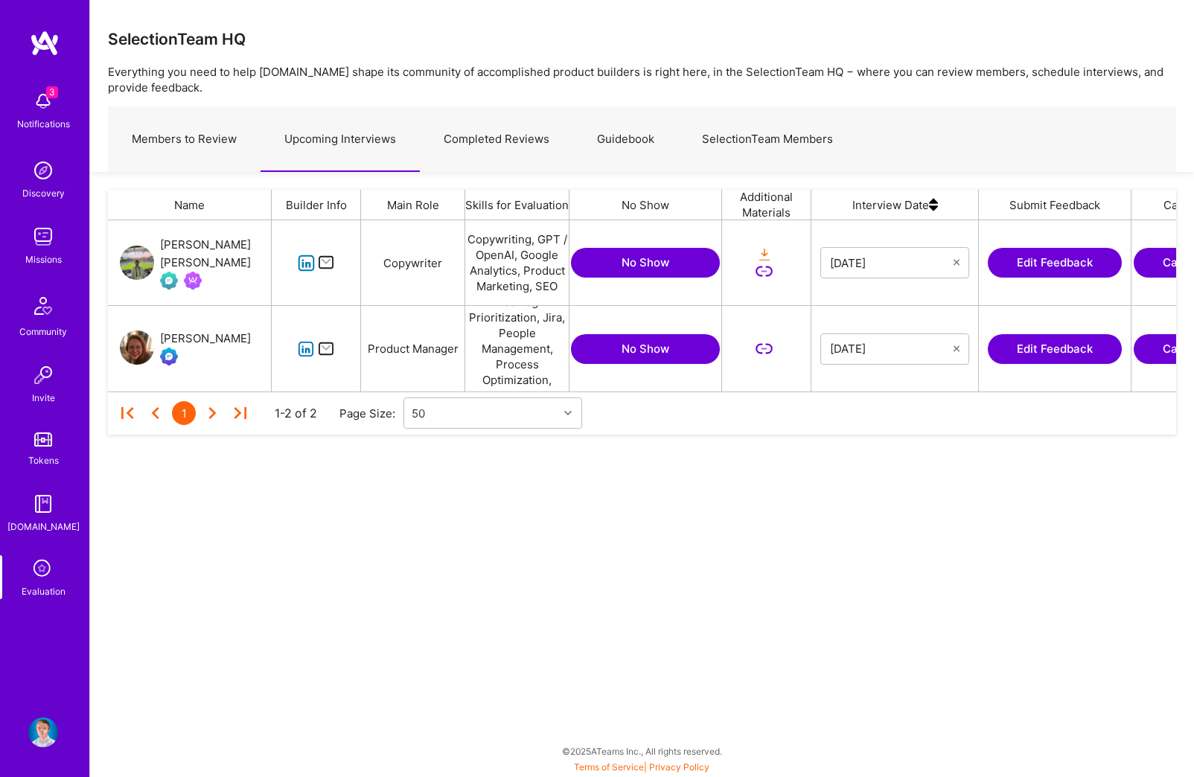
click at [619, 589] on div "SelectionTeam HQ Everything you need to help A.Team shape its community of acco…" at bounding box center [641, 388] width 1105 height 777
click at [301, 264] on icon "grid" at bounding box center [306, 263] width 17 height 17
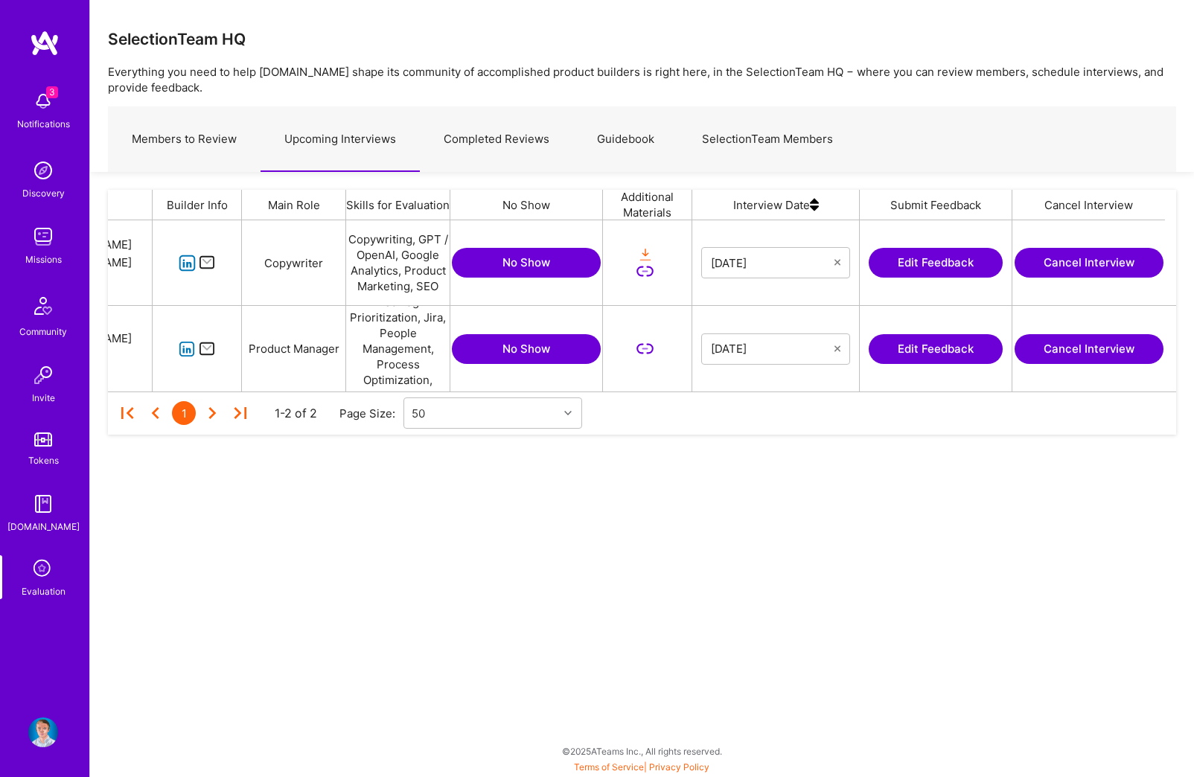
click at [969, 257] on button "Edit Feedback" at bounding box center [936, 263] width 134 height 30
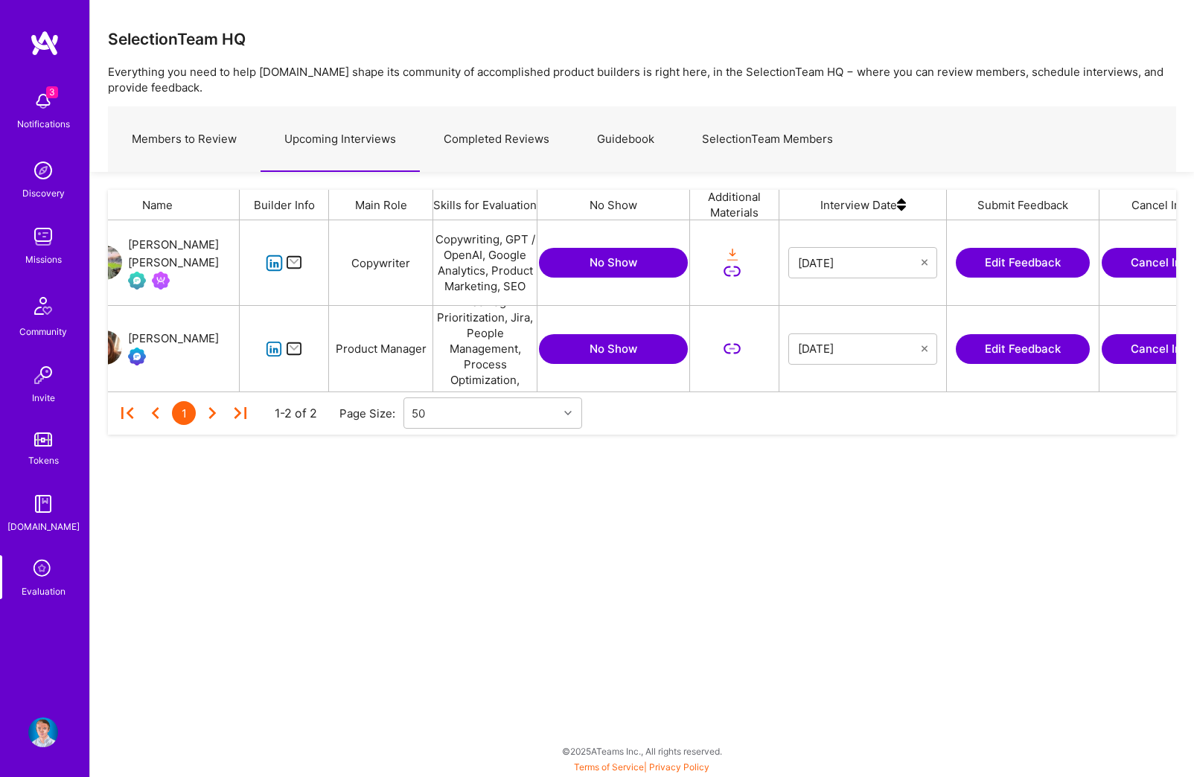
scroll to position [0, 0]
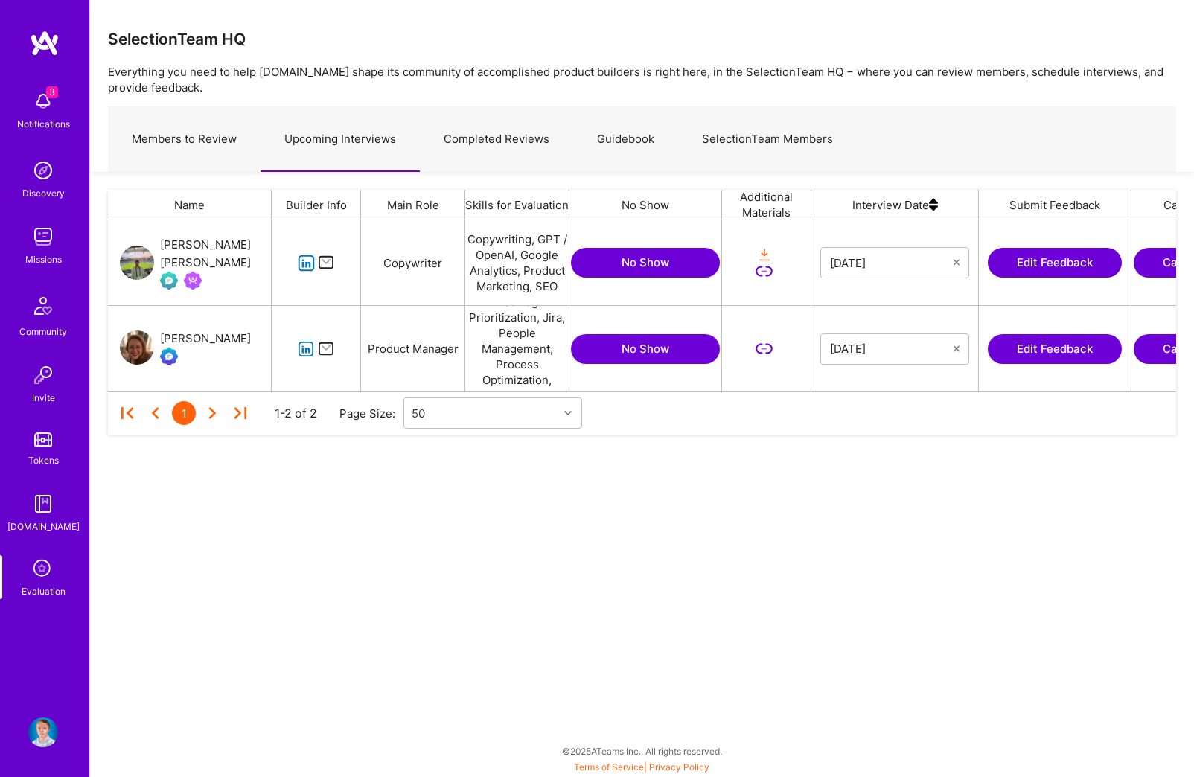
click at [597, 585] on div "SelectionTeam HQ Everything you need to help A.Team shape its community of acco…" at bounding box center [641, 388] width 1105 height 777
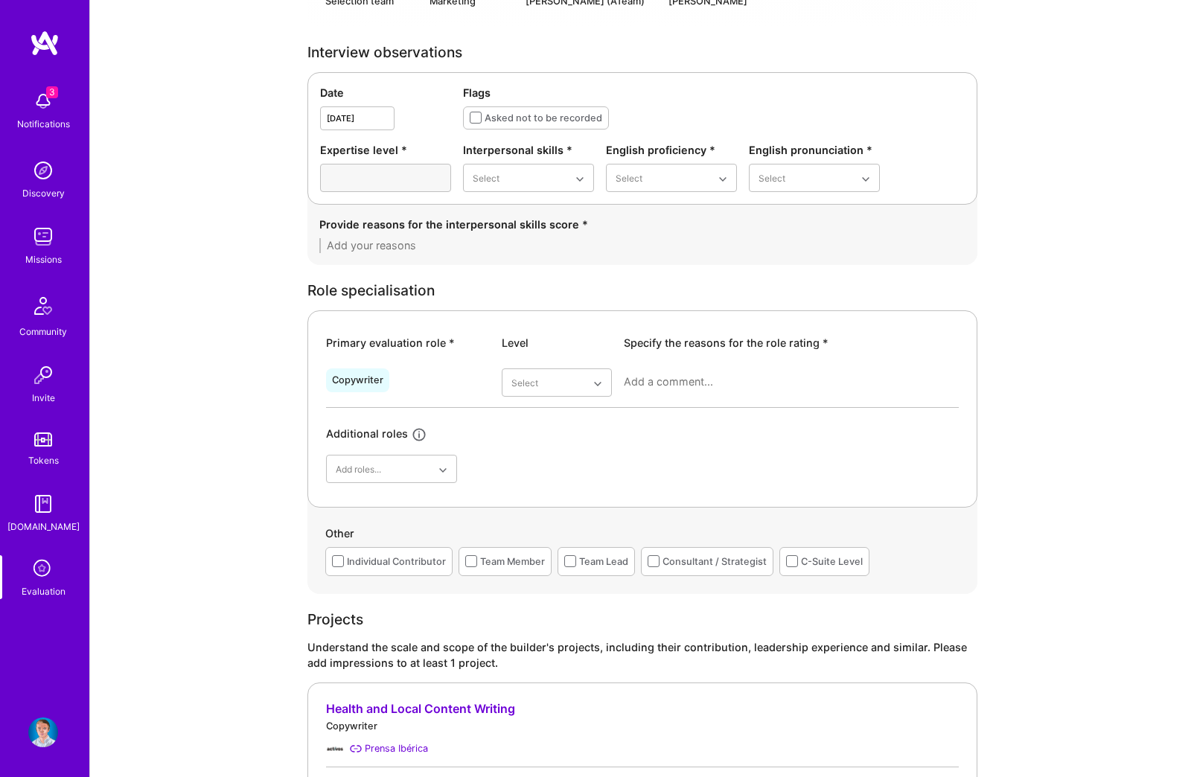
scroll to position [560, 0]
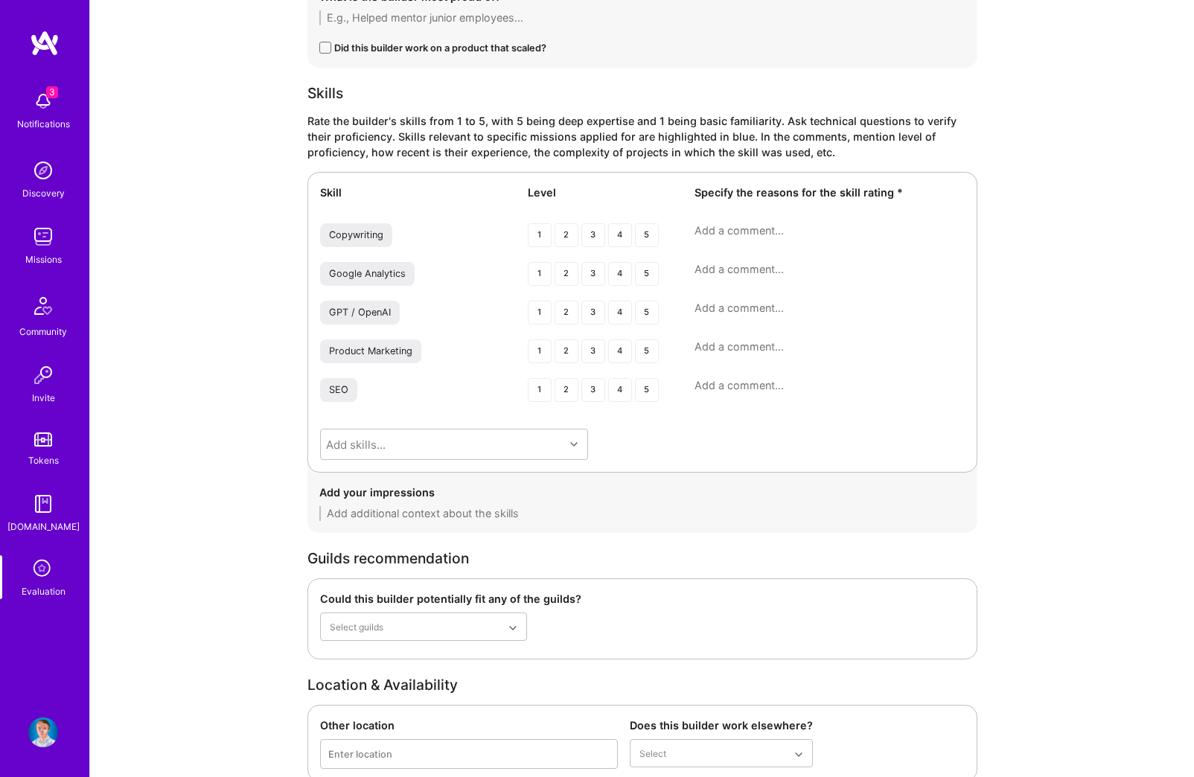
scroll to position [2317, 0]
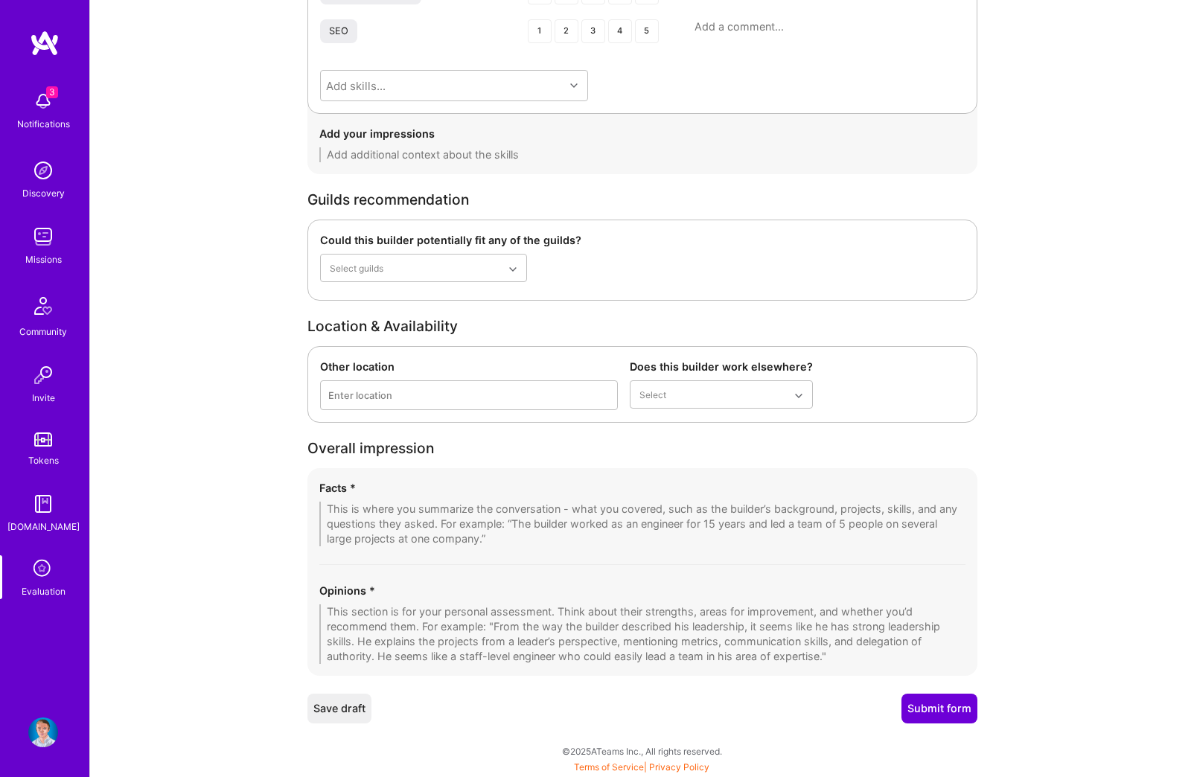
click at [478, 511] on textarea at bounding box center [642, 524] width 646 height 45
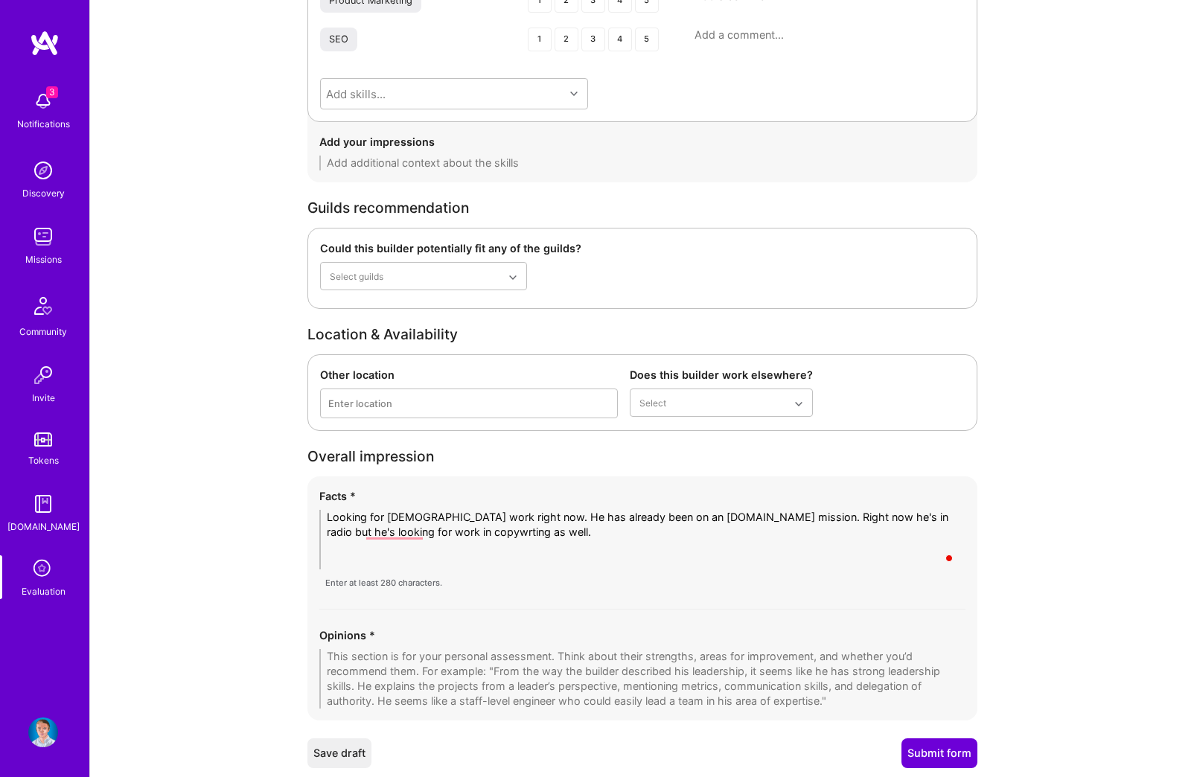
scroll to position [0, 0]
click at [729, 564] on textarea "Looking for part-time work right now. He has already been on an A.Team mission.…" at bounding box center [642, 540] width 646 height 60
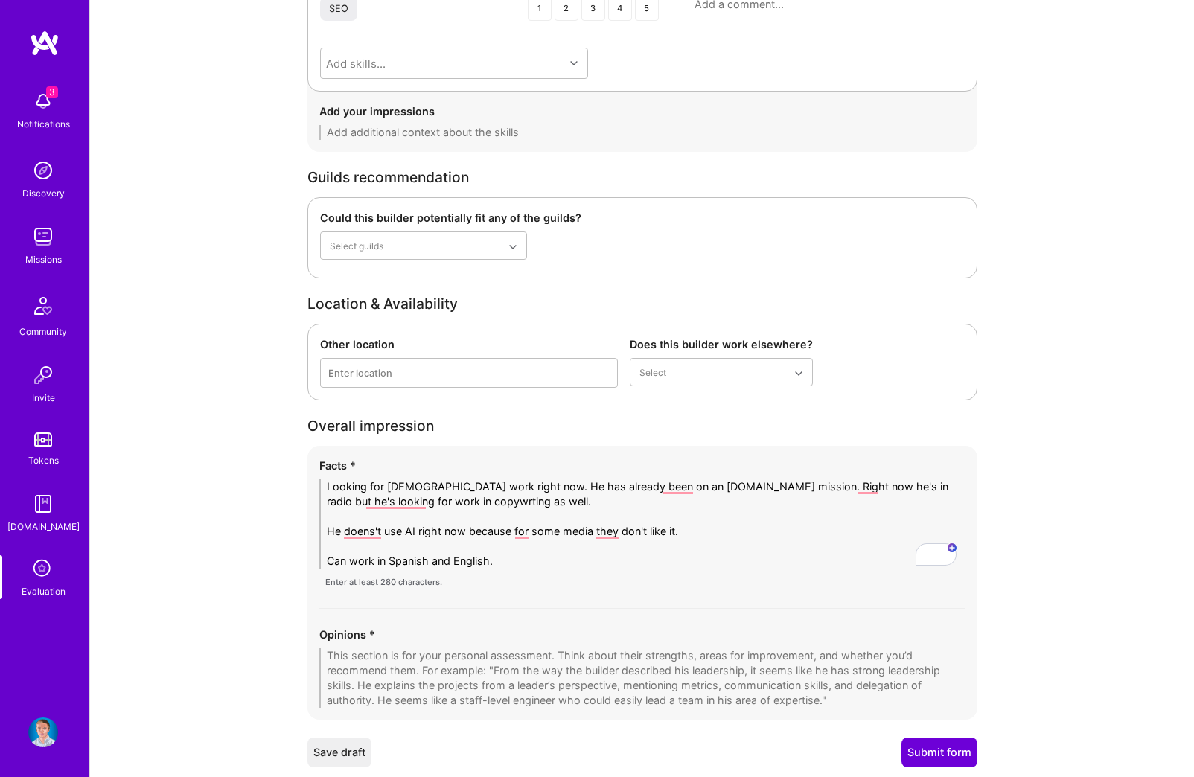
scroll to position [2383, 0]
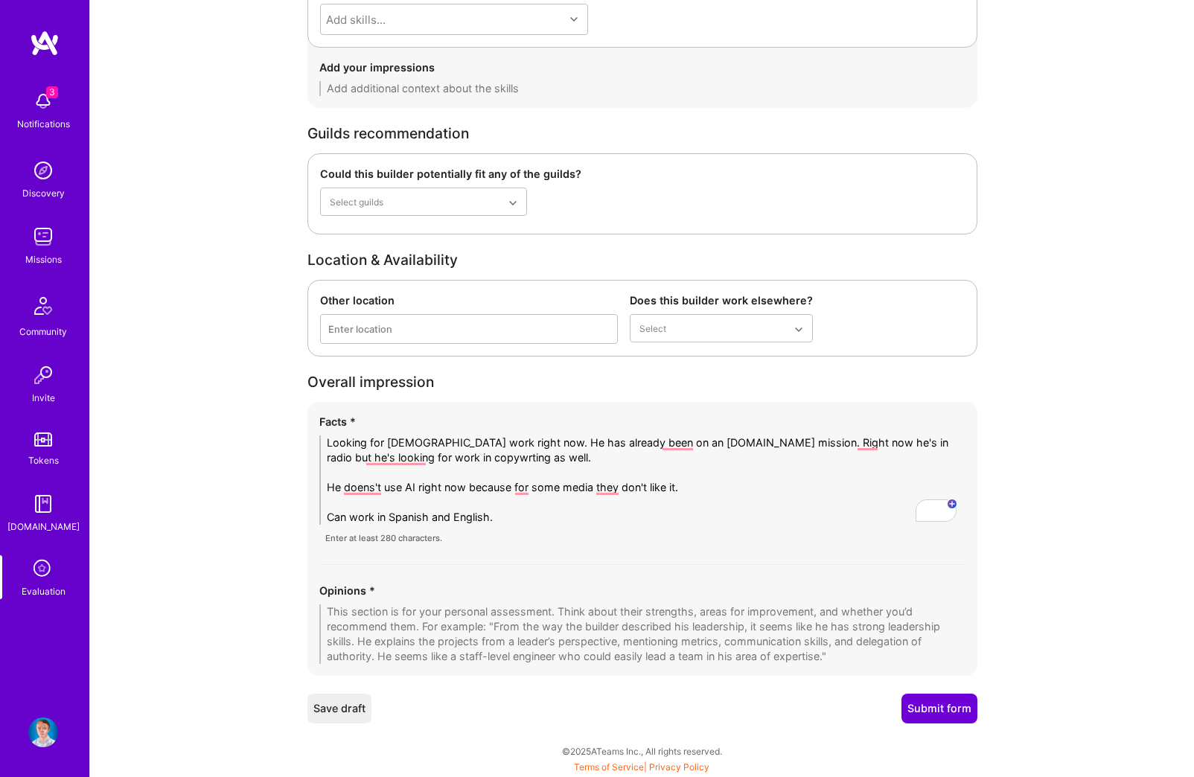
click at [571, 523] on textarea "Looking for part-time work right now. He has already been on an A.Team mission.…" at bounding box center [642, 480] width 646 height 89
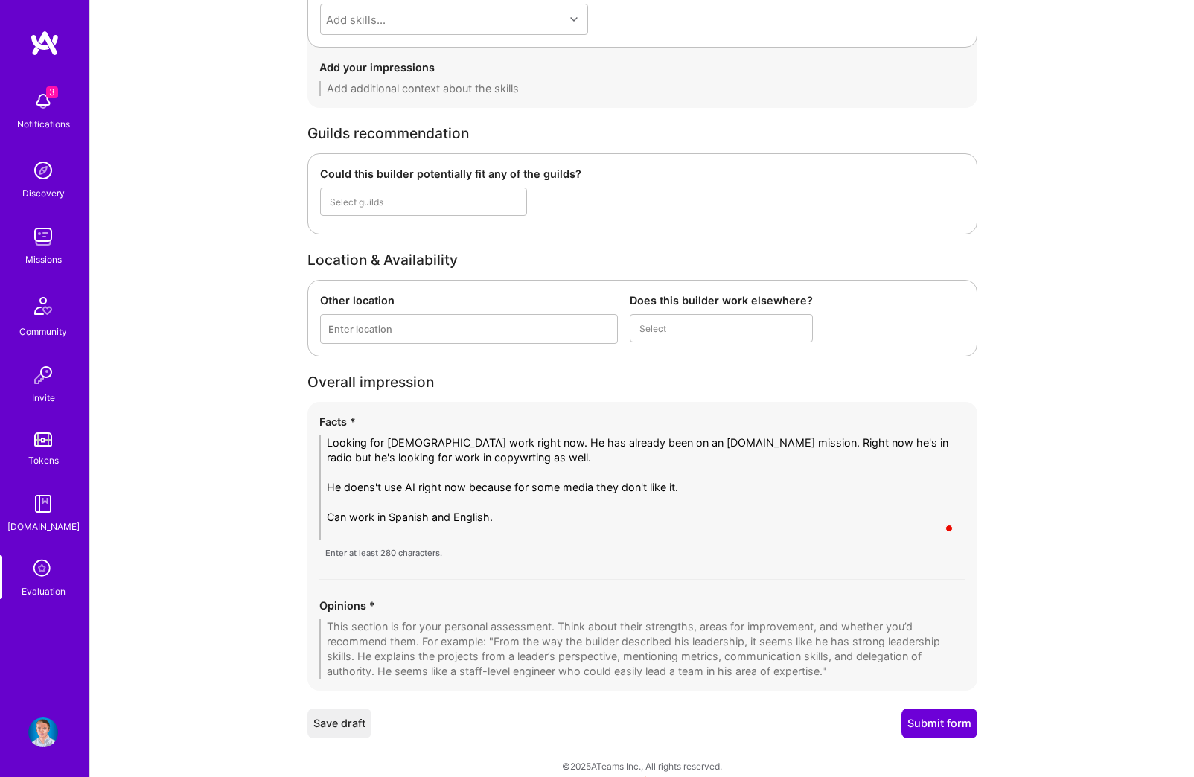
scroll to position [0, 0]
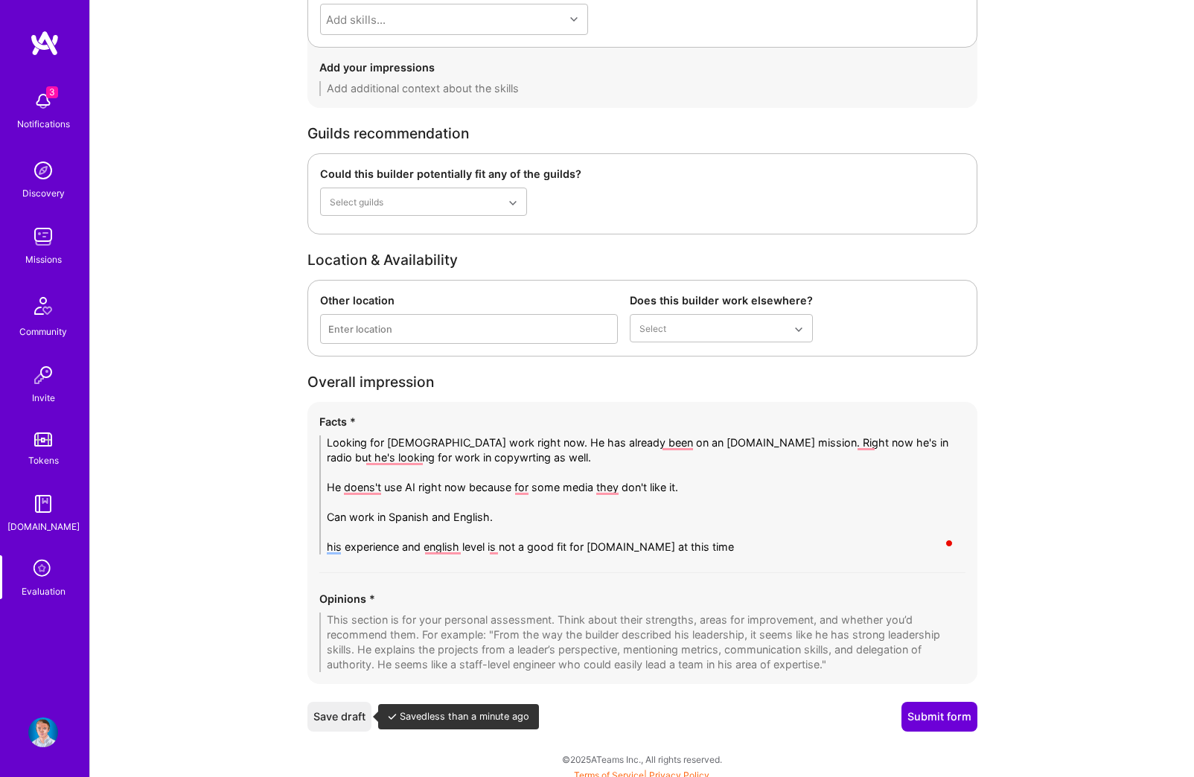
type textarea "Looking for part-time work right now. He has already been on an A.Team mission.…"
click at [359, 715] on button "Save draft" at bounding box center [339, 717] width 64 height 30
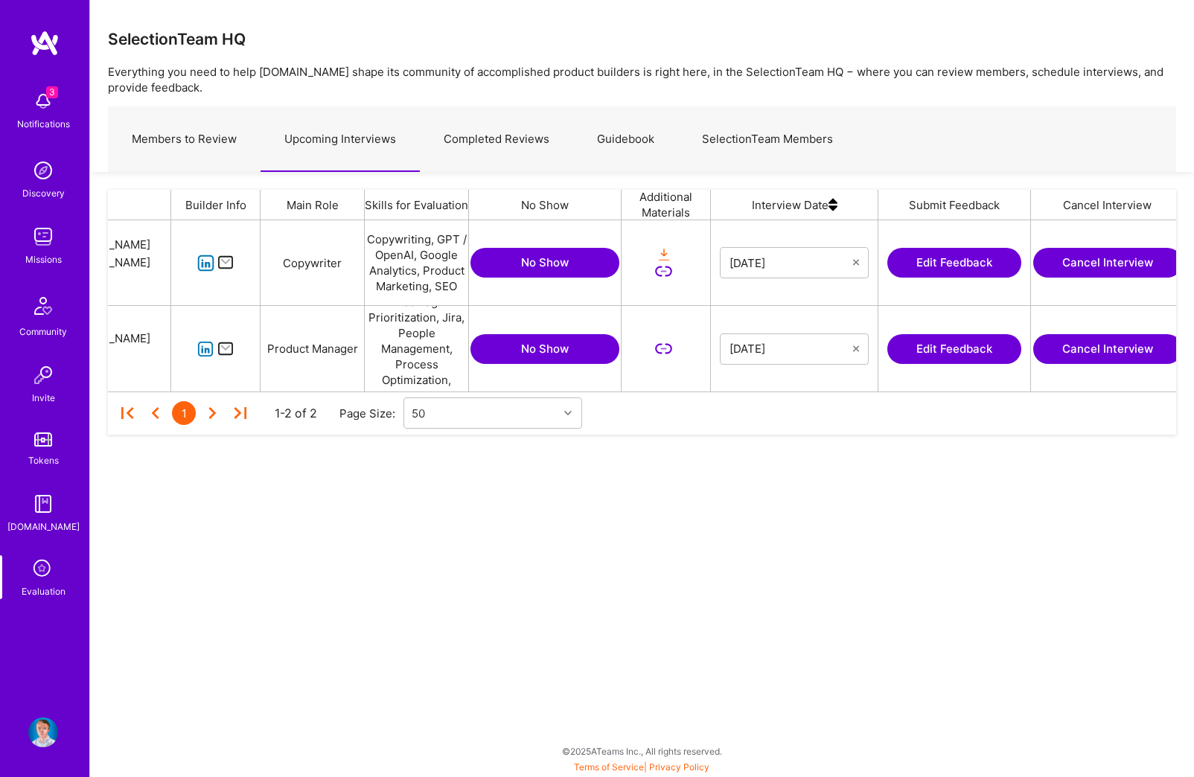
scroll to position [0, 119]
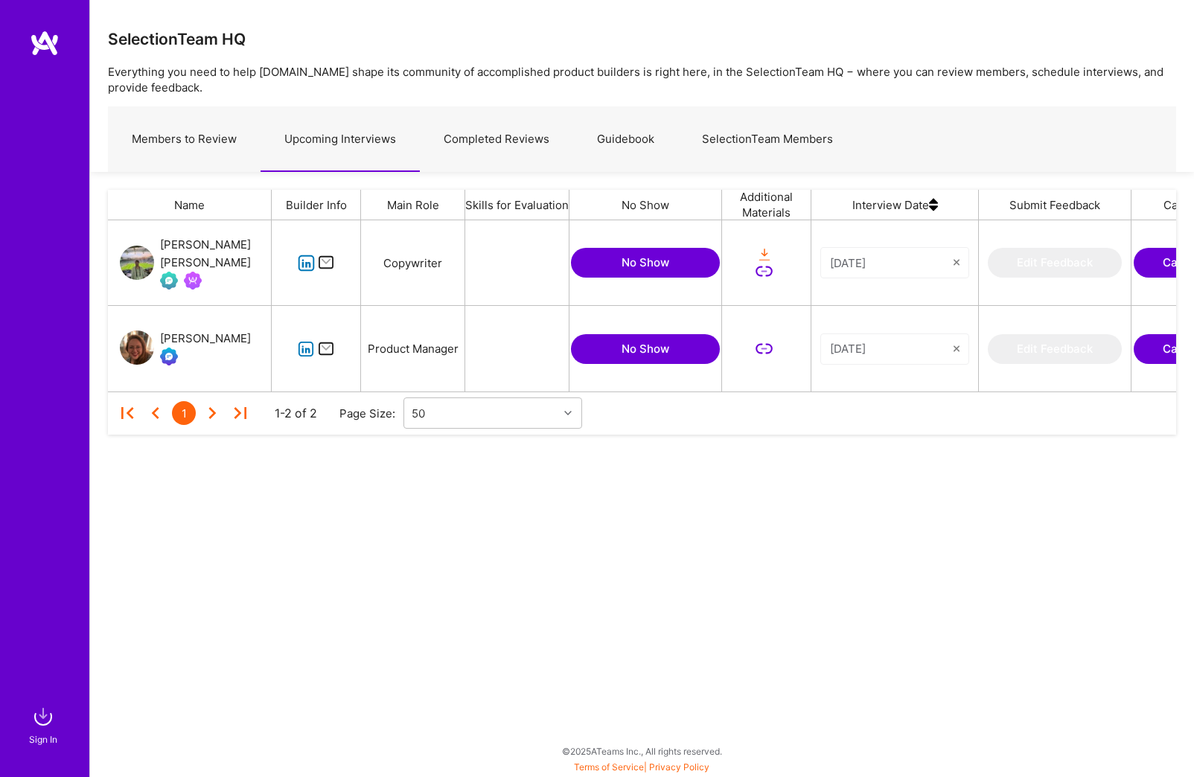
scroll to position [171, 1068]
